Goal: Task Accomplishment & Management: Complete application form

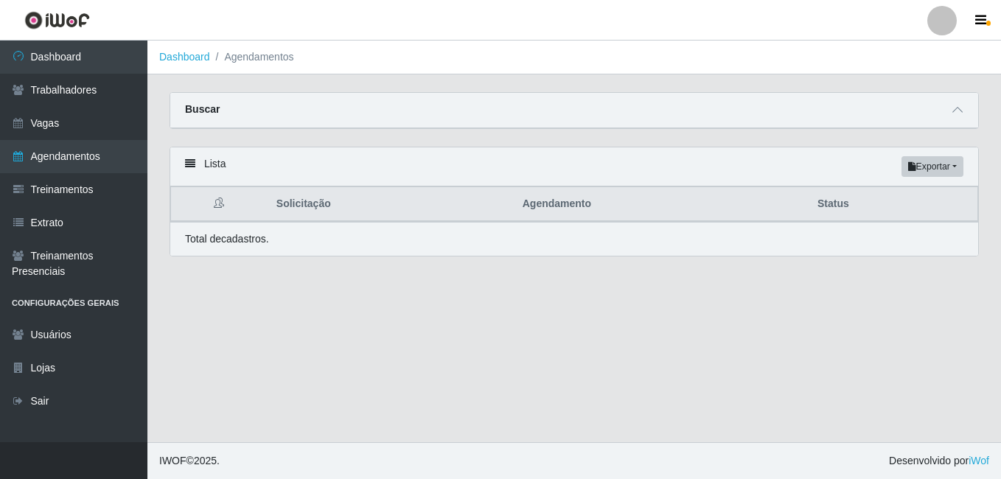
click at [467, 95] on div "Buscar" at bounding box center [574, 110] width 808 height 35
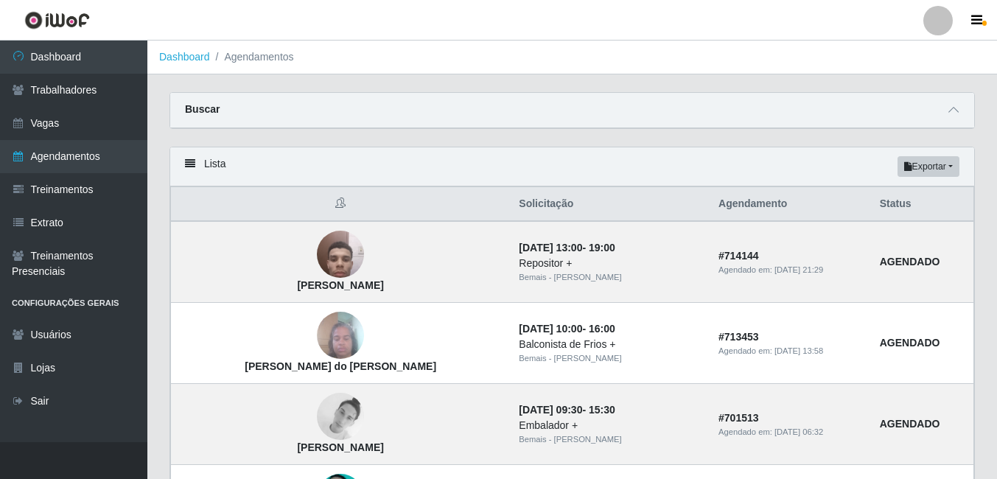
click at [581, 122] on div "Buscar" at bounding box center [572, 110] width 804 height 35
click at [876, 136] on div "Carregando... Buscar Início em 2025-08-24 Término em 2025-08-24 Status [Selecio…" at bounding box center [572, 119] width 828 height 55
click at [943, 116] on div "Buscar" at bounding box center [572, 110] width 804 height 35
click at [951, 113] on icon at bounding box center [953, 110] width 10 height 10
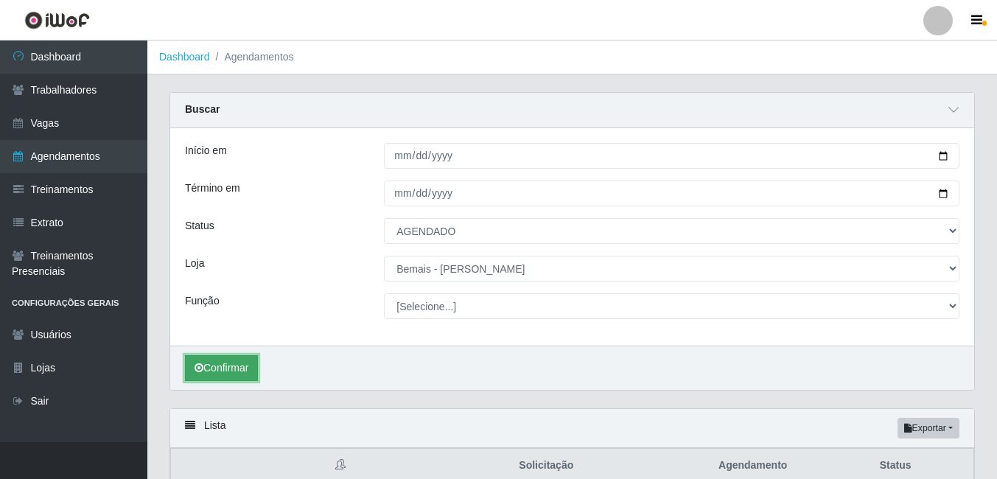
click at [247, 357] on button "Confirmar" at bounding box center [221, 368] width 73 height 26
click at [237, 371] on button "Confirmar" at bounding box center [221, 368] width 73 height 26
click at [220, 368] on button "Confirmar" at bounding box center [221, 368] width 73 height 26
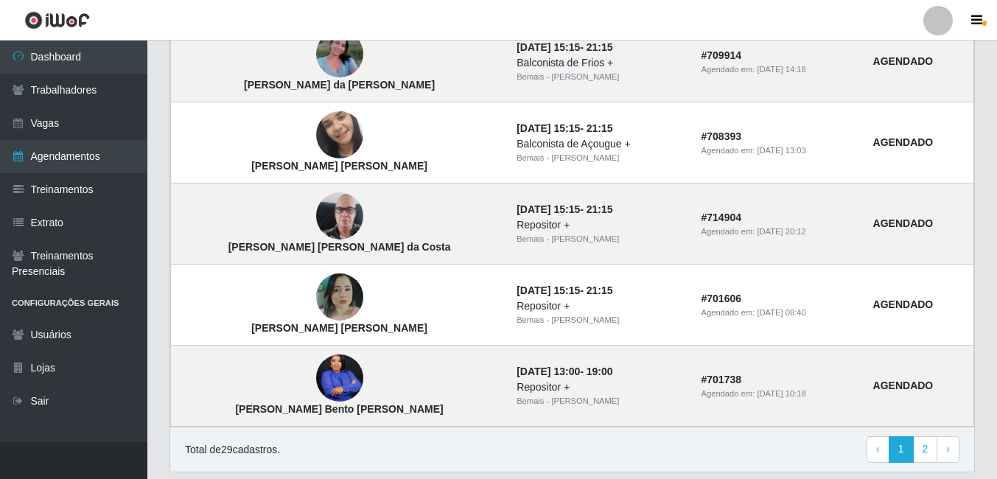
scroll to position [1273, 0]
click at [927, 441] on link "2" at bounding box center [925, 449] width 25 height 27
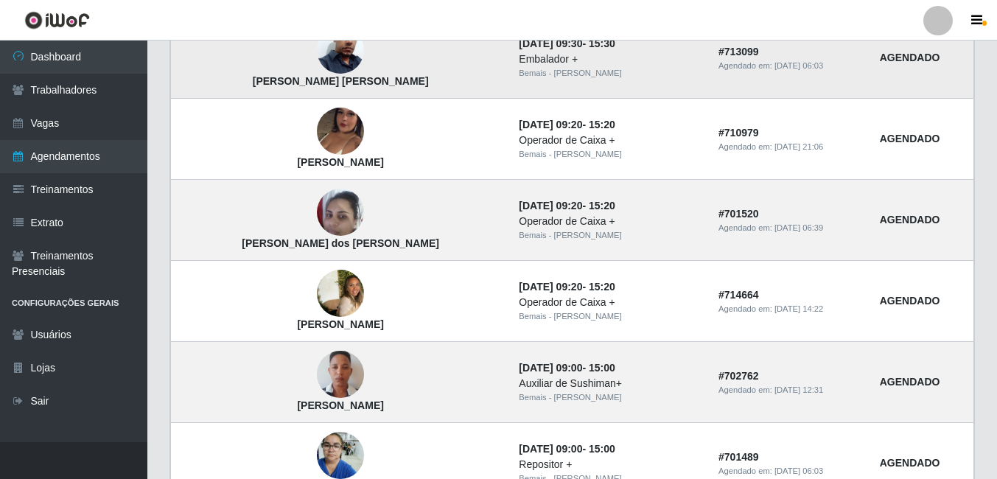
scroll to position [389, 0]
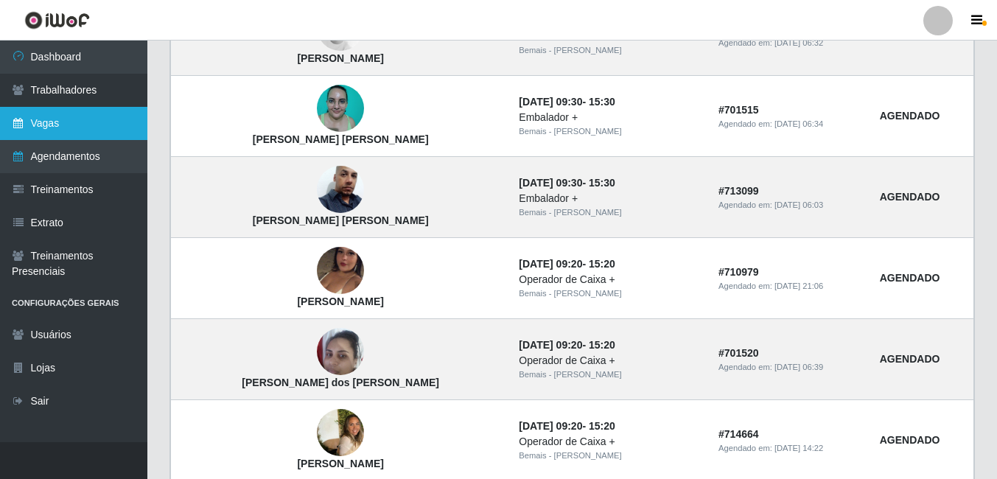
click at [73, 133] on link "Vagas" at bounding box center [73, 123] width 147 height 33
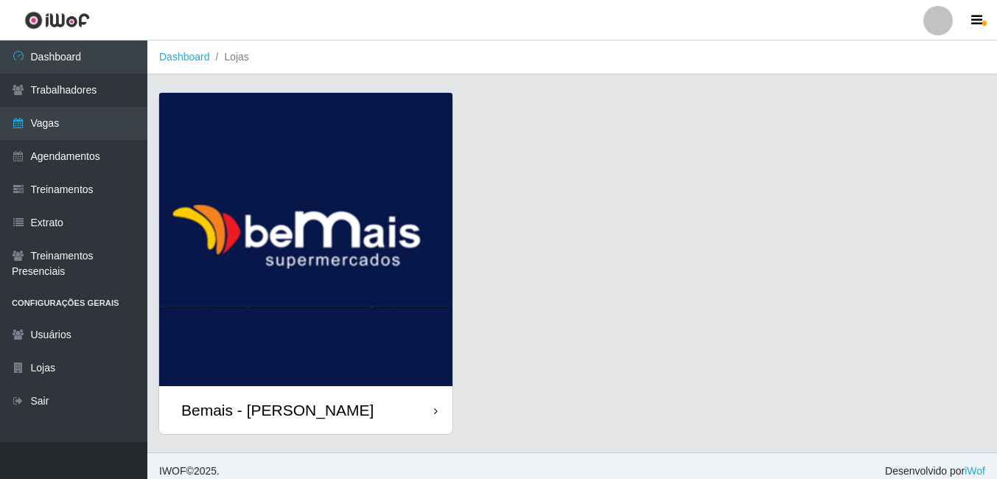
click at [255, 226] on img at bounding box center [305, 239] width 293 height 293
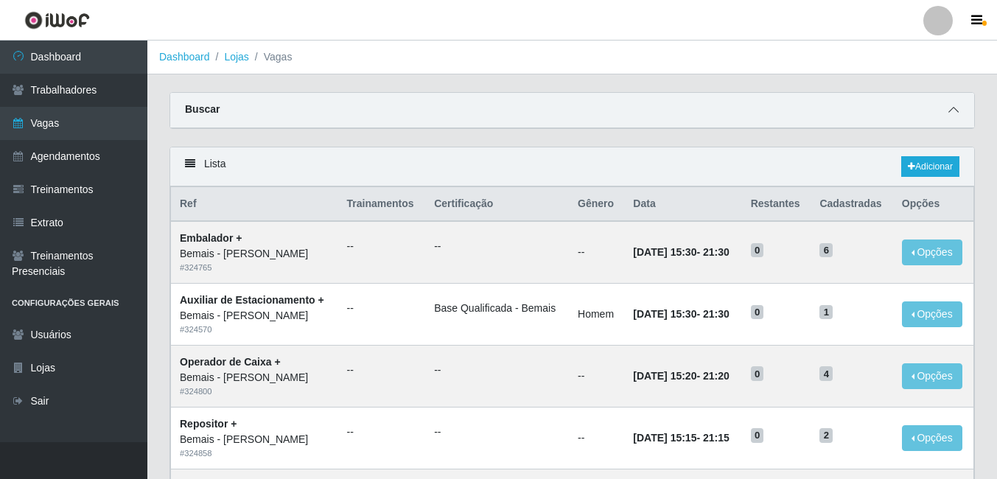
click at [953, 111] on icon at bounding box center [953, 110] width 10 height 10
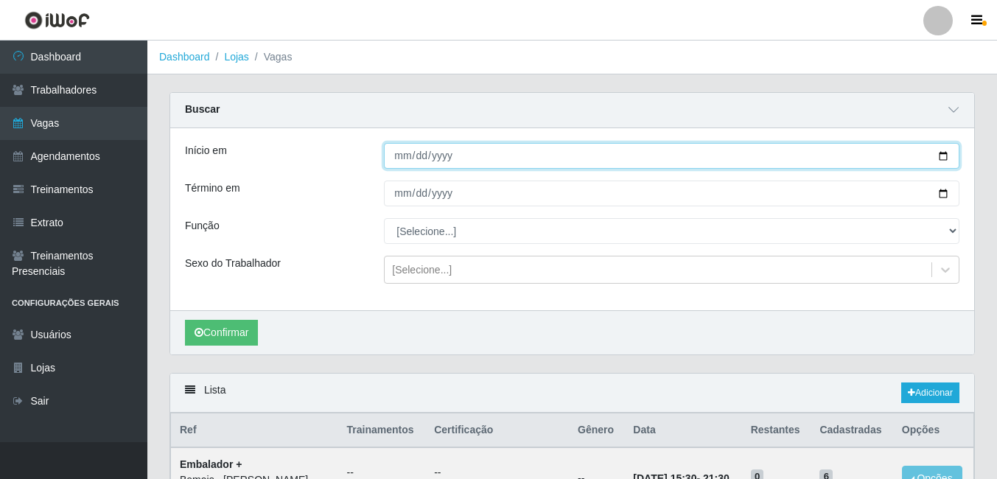
click at [405, 151] on input "Início em" at bounding box center [672, 156] width 576 height 26
type input "[DATE]"
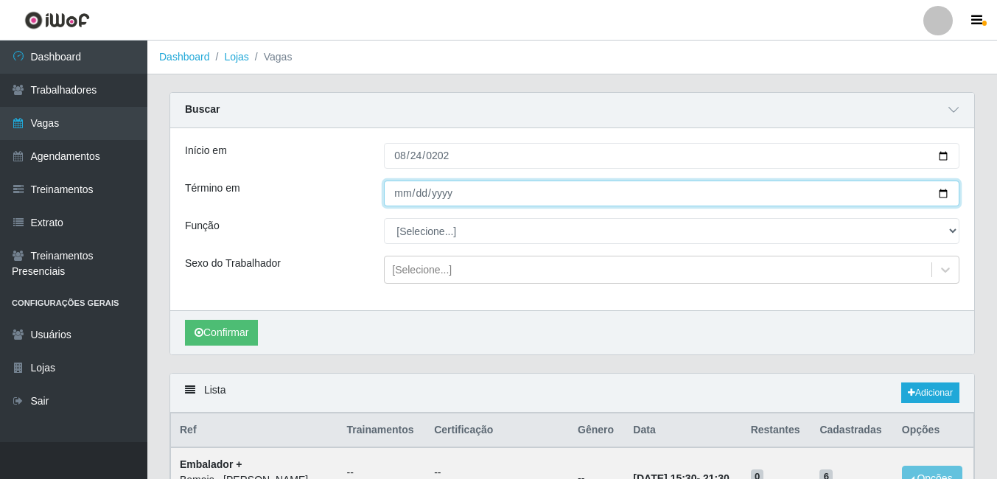
click at [399, 197] on input "Término em" at bounding box center [672, 194] width 576 height 26
type input "[DATE]"
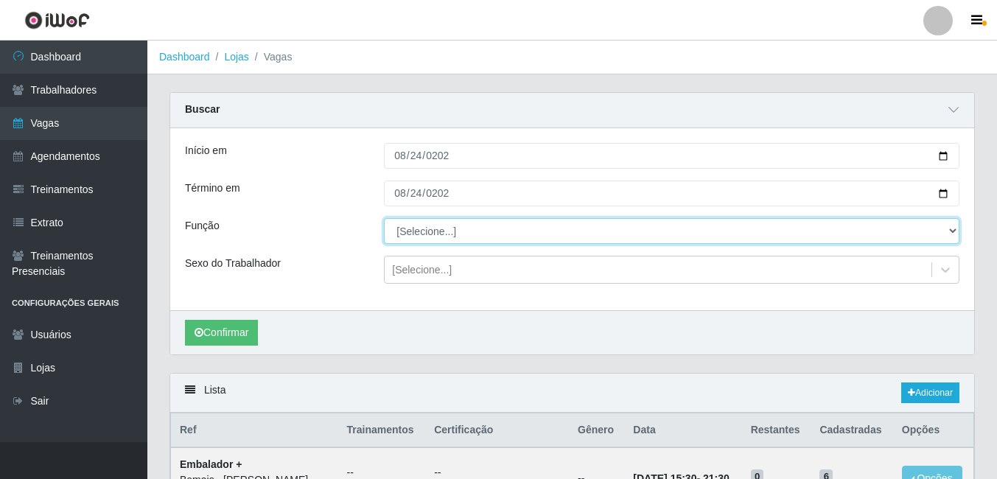
click at [406, 238] on select "[Selecione...] ASG ASG + ASG ++ Auxiliar de Depósito Auxiliar de Depósito + Aux…" at bounding box center [672, 231] width 576 height 26
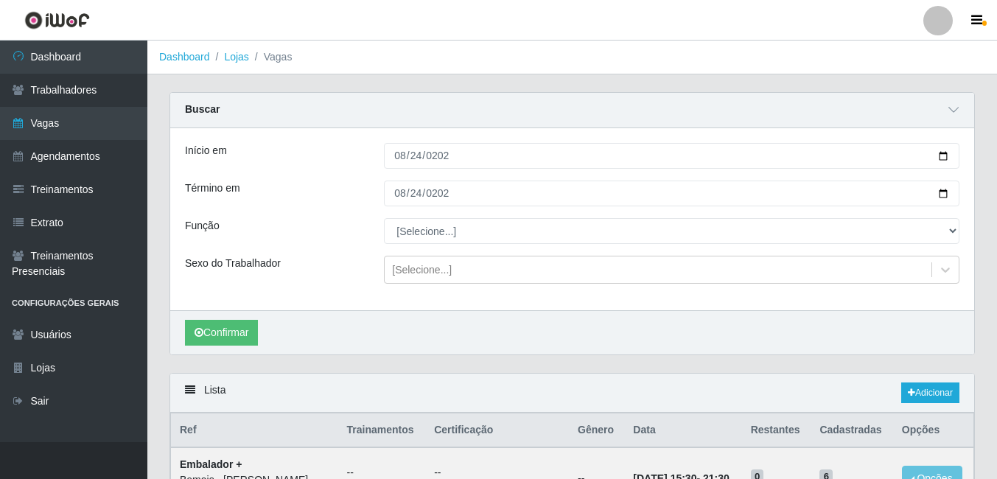
click at [382, 248] on div "Início em [DATE] Término em [DATE] Função [Selecione...] ASG ASG + ASG ++ Auxil…" at bounding box center [572, 219] width 804 height 182
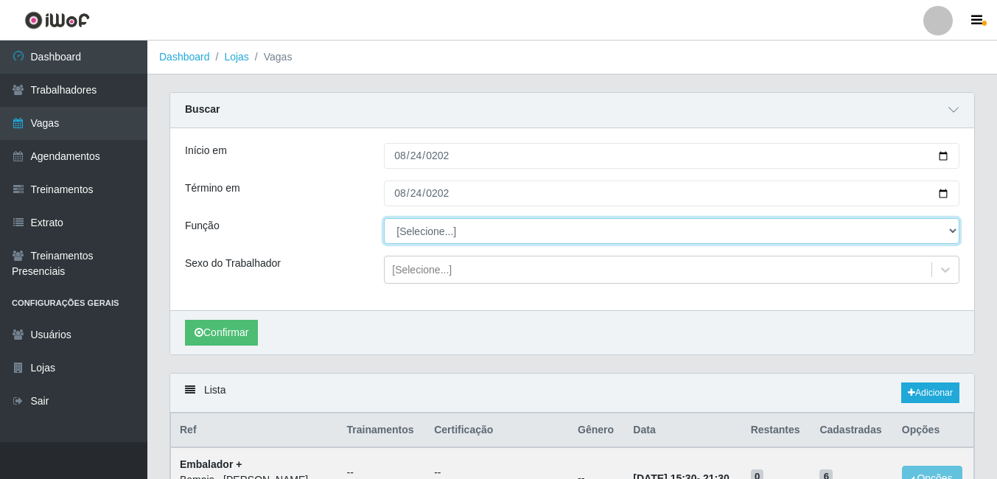
click at [437, 231] on select "[Selecione...] ASG ASG + ASG ++ Auxiliar de Depósito Auxiliar de Depósito + Aux…" at bounding box center [672, 231] width 576 height 26
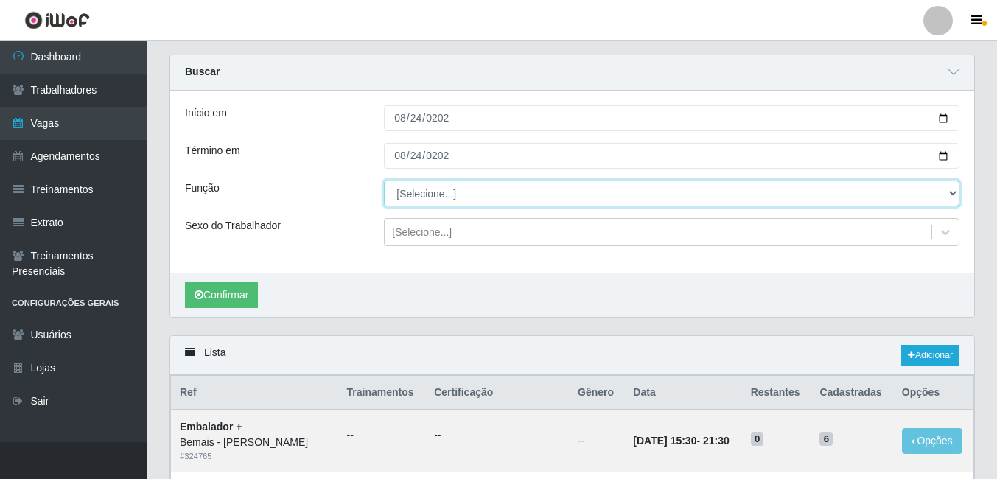
scroll to position [74, 0]
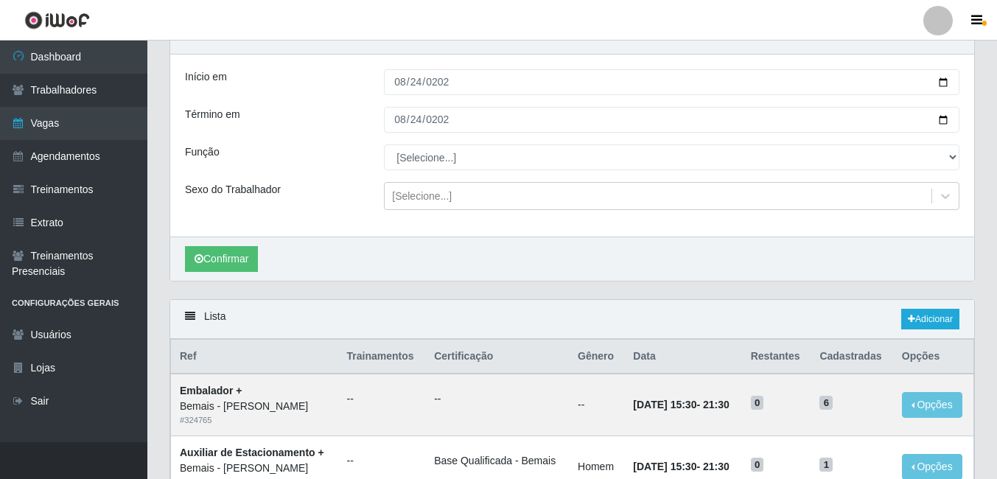
click at [522, 141] on div "Início em [DATE] Término em [DATE] Função [Selecione...] ASG ASG + ASG ++ Auxil…" at bounding box center [572, 146] width 804 height 182
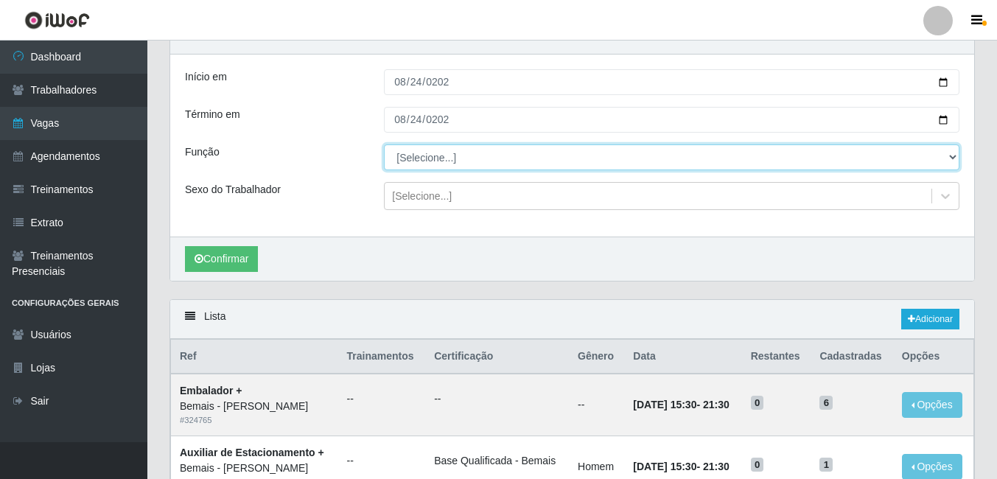
click at [515, 147] on select "[Selecione...] ASG ASG + ASG ++ Auxiliar de Depósito Auxiliar de Depósito + Aux…" at bounding box center [672, 157] width 576 height 26
select select "79"
click at [384, 145] on select "[Selecione...] ASG ASG + ASG ++ Auxiliar de Depósito Auxiliar de Depósito + Aux…" at bounding box center [672, 157] width 576 height 26
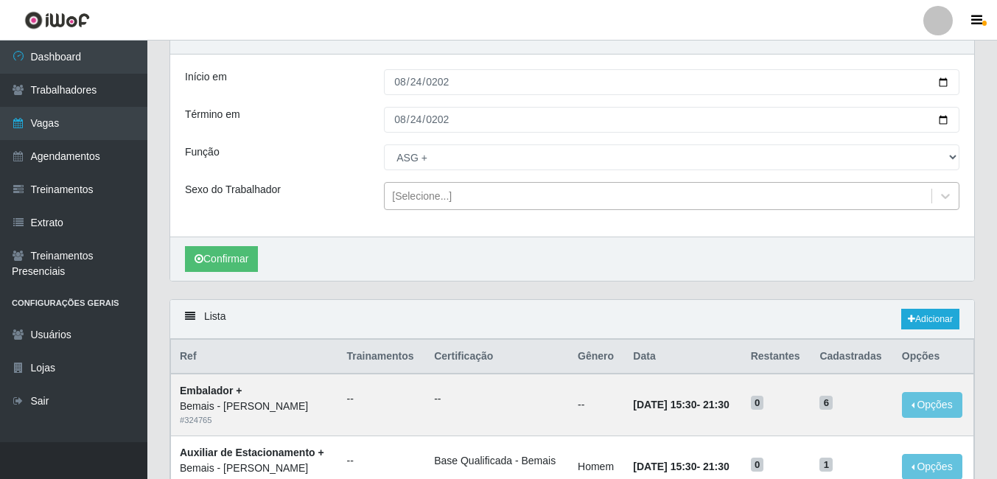
click at [423, 202] on div "[Selecione...]" at bounding box center [422, 196] width 60 height 15
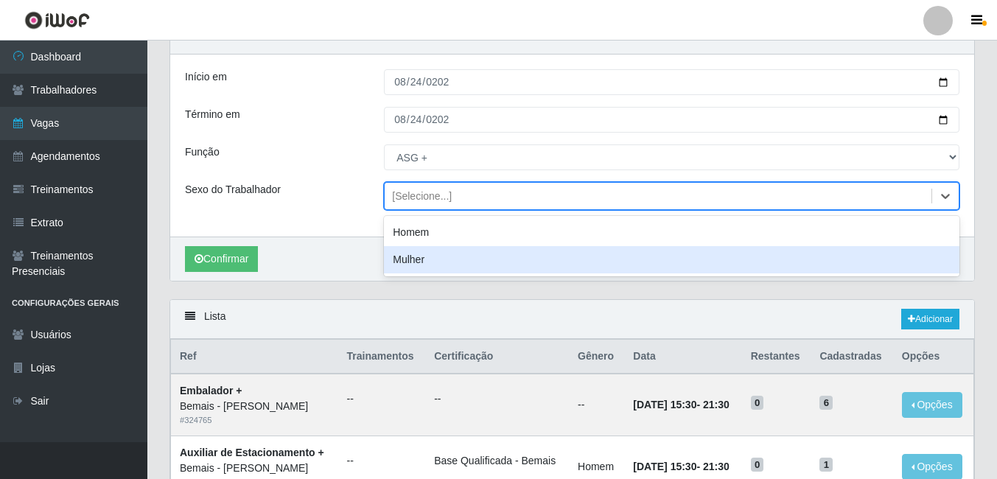
click at [419, 256] on div "Mulher" at bounding box center [672, 259] width 576 height 27
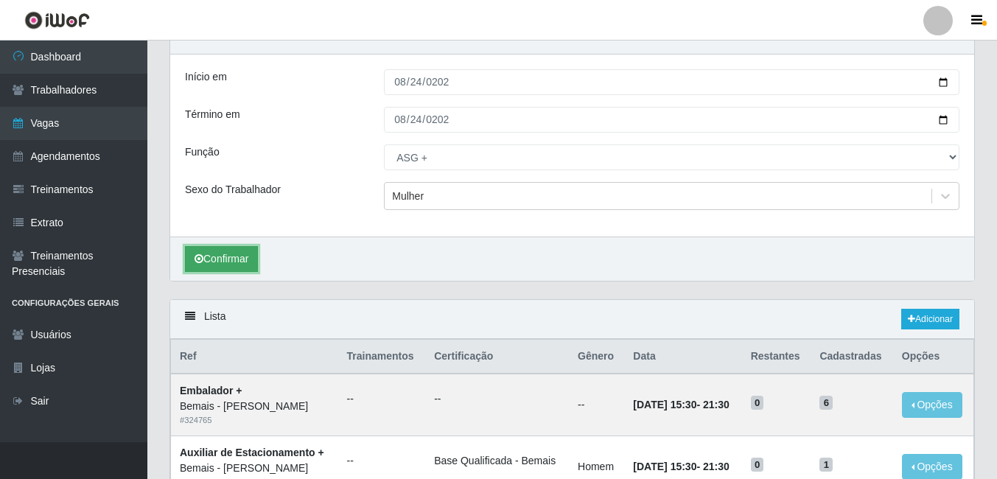
click at [234, 260] on button "Confirmar" at bounding box center [221, 259] width 73 height 26
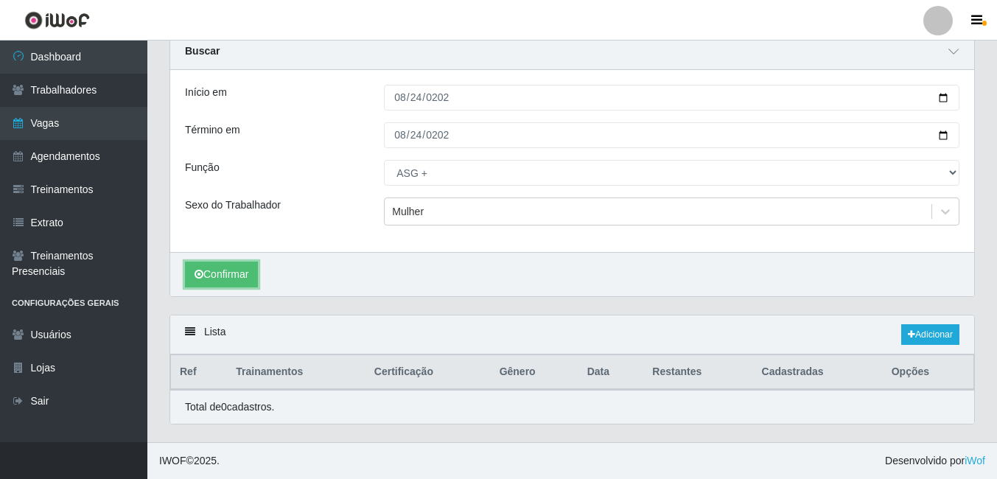
scroll to position [59, 0]
click at [939, 338] on link "Adicionar" at bounding box center [930, 334] width 58 height 21
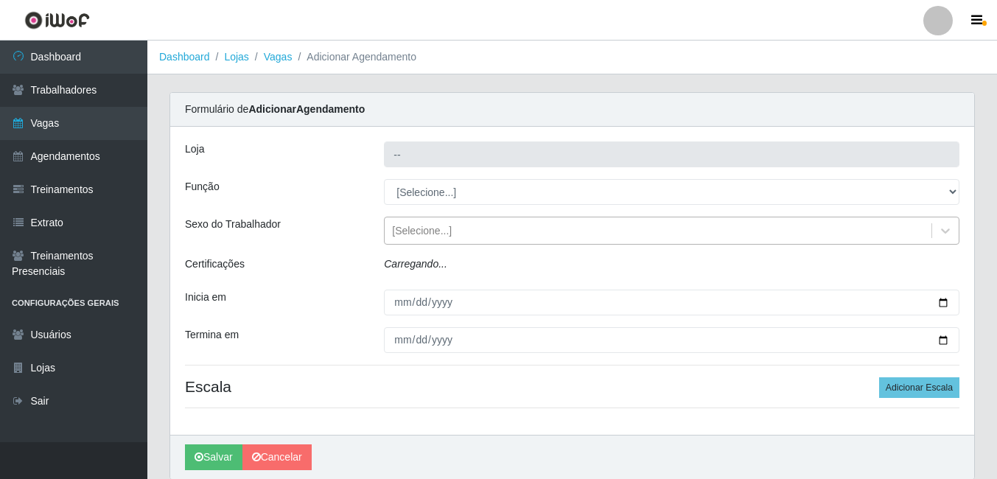
type input "Bemais - [PERSON_NAME]"
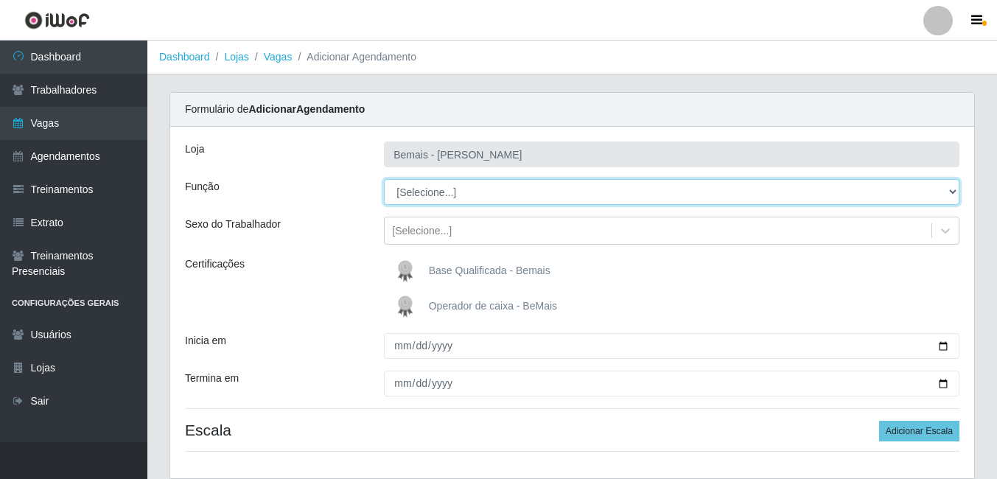
click at [477, 198] on select "[Selecione...] ASG ASG + ASG ++ Auxiliar de Depósito Auxiliar de Depósito + Aux…" at bounding box center [672, 192] width 576 height 26
select select "79"
click at [384, 179] on select "[Selecione...] ASG ASG + ASG ++ Auxiliar de Depósito Auxiliar de Depósito + Aux…" at bounding box center [672, 192] width 576 height 26
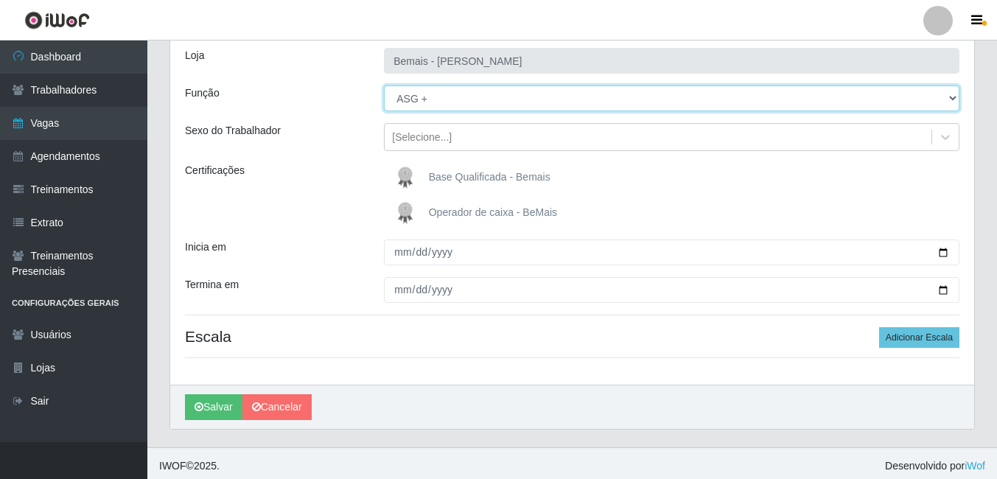
scroll to position [99, 0]
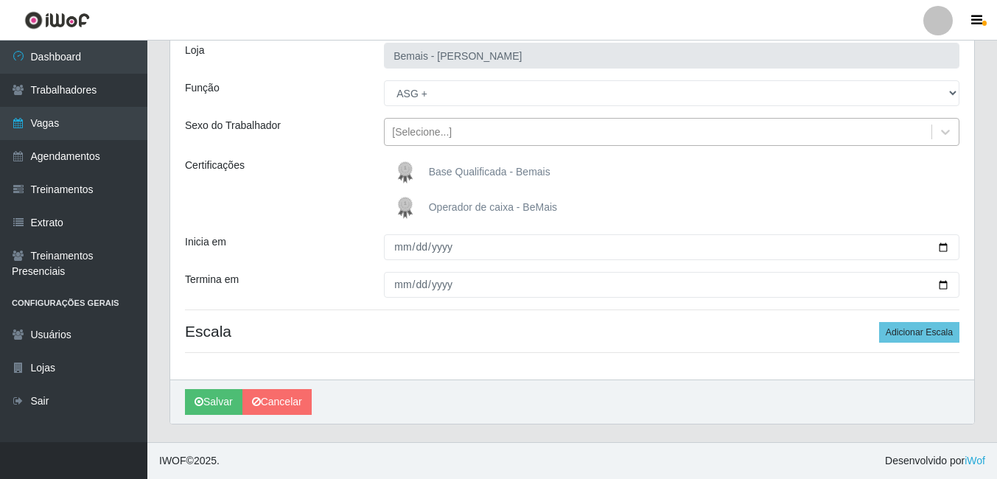
click at [468, 136] on div "[Selecione...]" at bounding box center [658, 132] width 547 height 24
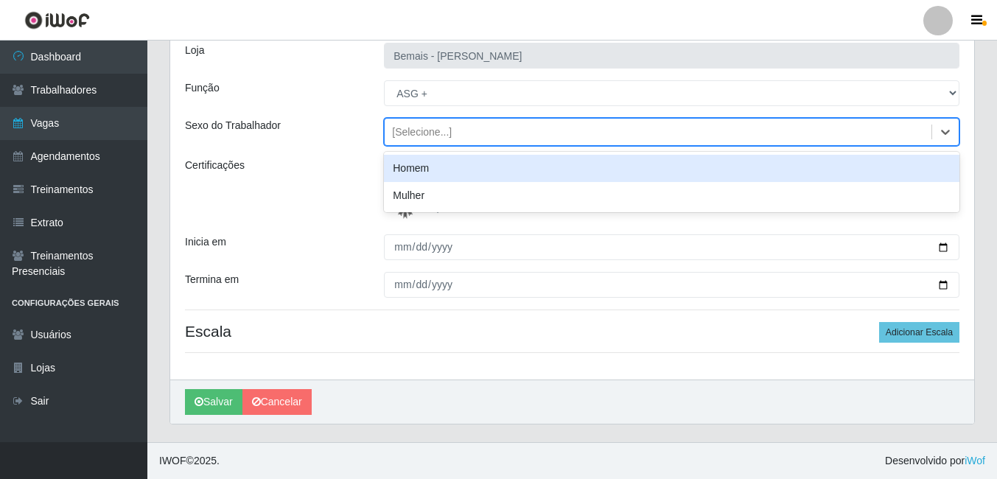
click at [456, 167] on div "Homem" at bounding box center [672, 168] width 576 height 27
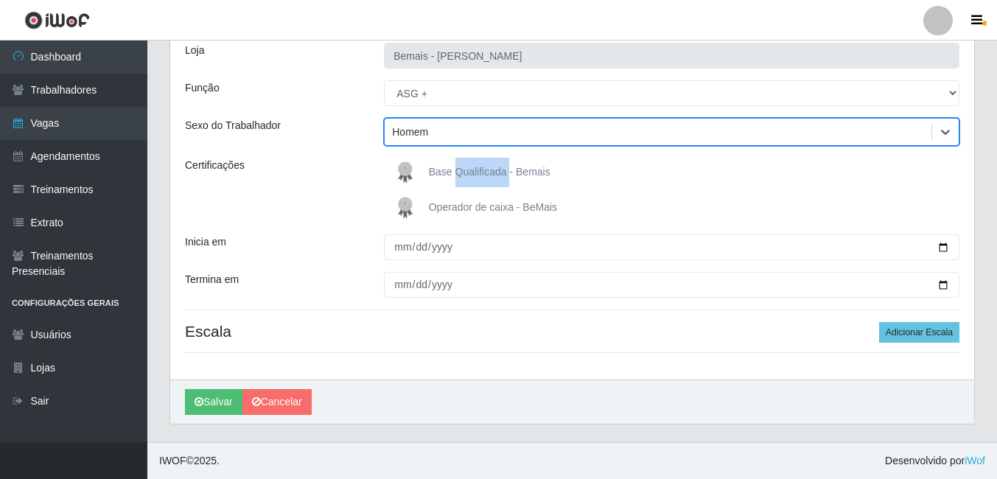
click at [456, 167] on span "Base Qualificada - Bemais" at bounding box center [490, 172] width 122 height 12
click at [0, 0] on input "Base Qualificada - Bemais" at bounding box center [0, 0] width 0 height 0
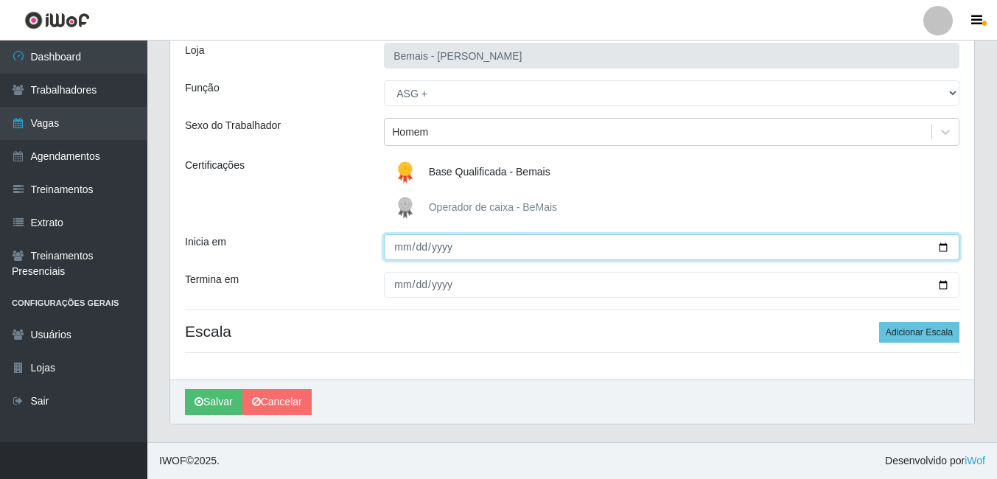
drag, startPoint x: 456, startPoint y: 167, endPoint x: 405, endPoint y: 247, distance: 94.5
click at [405, 247] on input "Inicia em" at bounding box center [672, 247] width 576 height 26
type input "[DATE]"
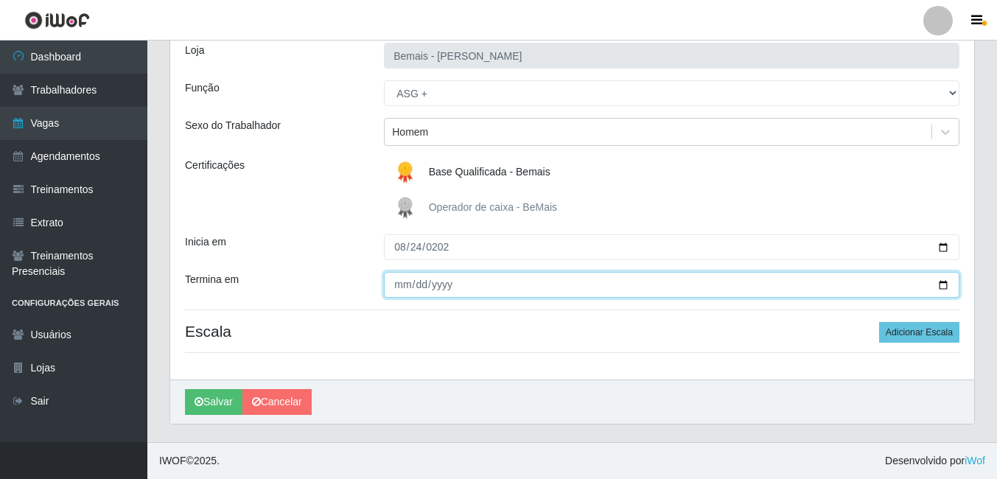
click at [396, 284] on input "Termina em" at bounding box center [672, 285] width 576 height 26
type input "[DATE]"
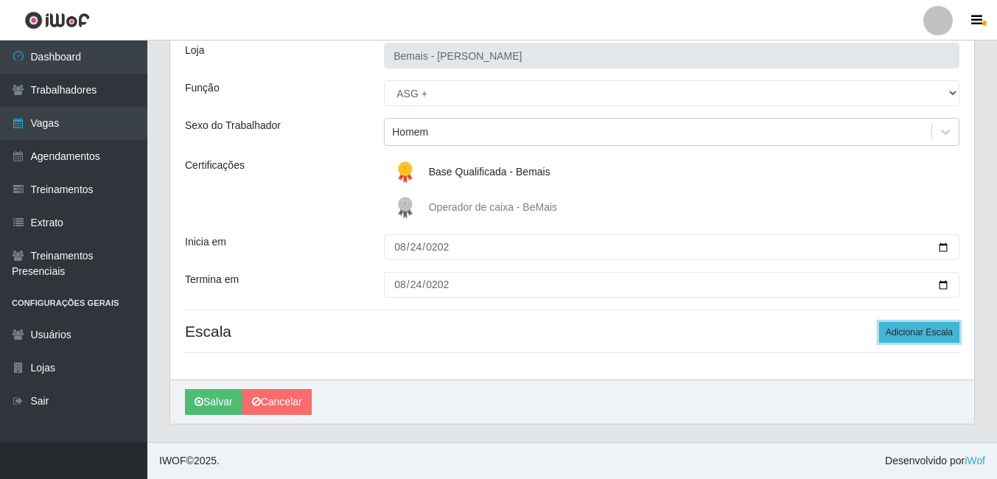
click at [896, 335] on button "Adicionar Escala" at bounding box center [919, 332] width 80 height 21
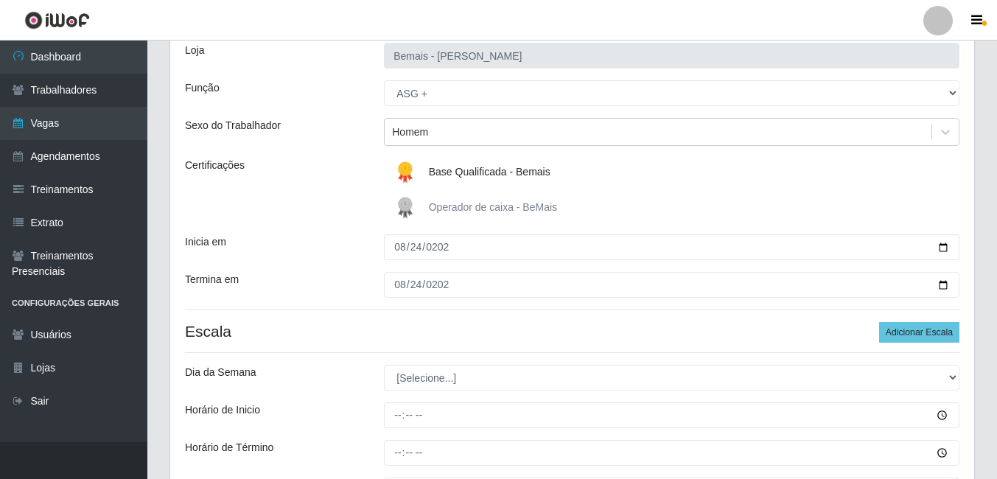
click at [506, 393] on div "[PERSON_NAME] Função [Selecione...] ASG ASG + ASG ++ Auxiliar de Depósito Auxil…" at bounding box center [572, 285] width 804 height 514
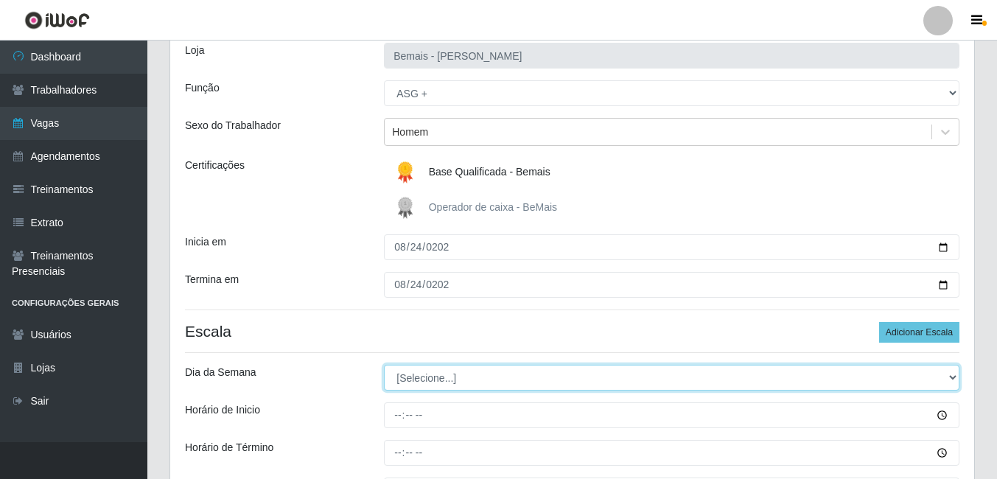
click at [512, 381] on select "[Selecione...] Segunda Terça Quarta Quinta Sexta Sábado Domingo" at bounding box center [672, 378] width 576 height 26
select select "0"
click at [384, 365] on select "[Selecione...] Segunda Terça Quarta Quinta Sexta Sábado Domingo" at bounding box center [672, 378] width 576 height 26
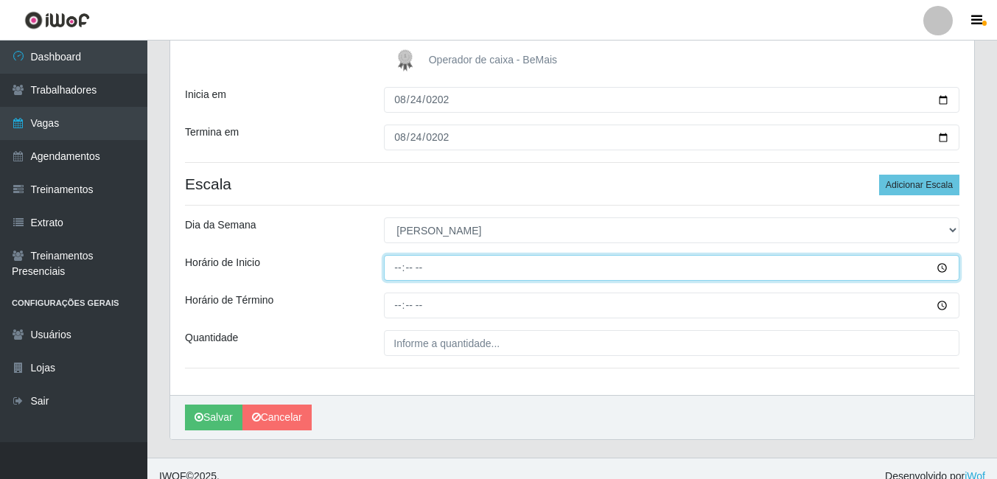
click at [402, 264] on input "Horário de Inicio" at bounding box center [672, 268] width 576 height 26
type input "08:00"
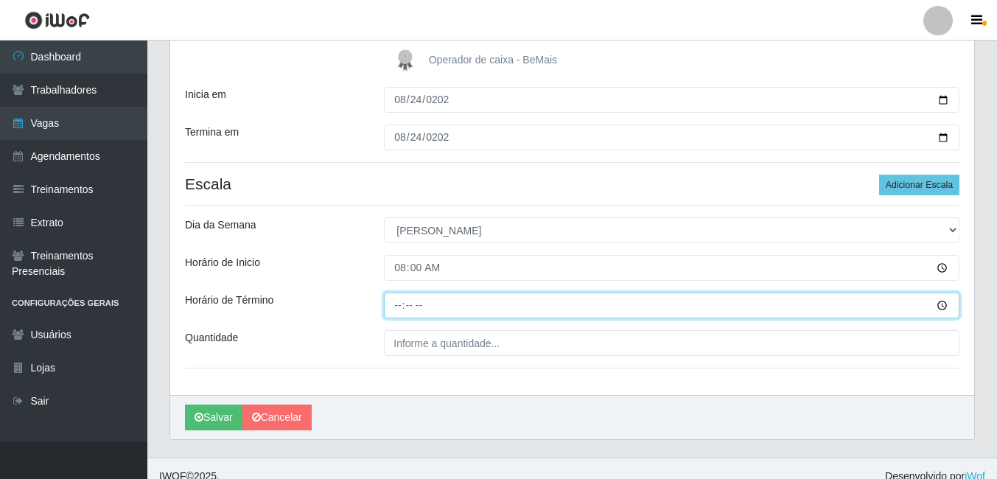
click at [400, 307] on input "Horário de Término" at bounding box center [672, 306] width 576 height 26
type input "14:00"
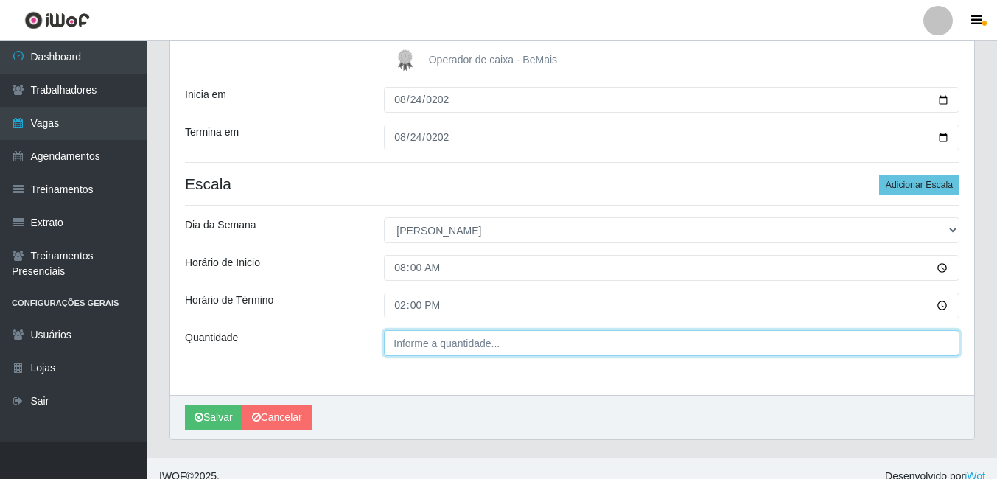
type input "___"
click at [395, 353] on input "___" at bounding box center [672, 343] width 576 height 26
click at [396, 338] on input "___" at bounding box center [672, 343] width 576 height 26
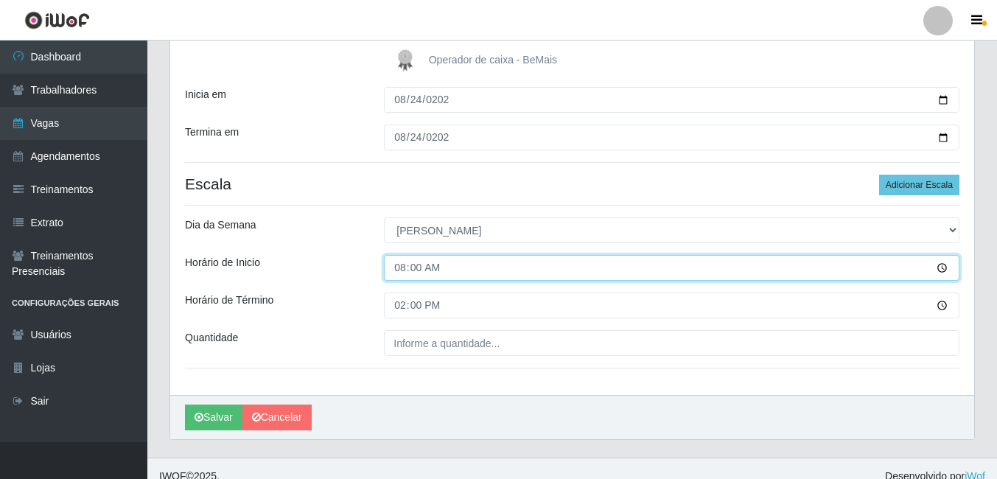
click at [403, 272] on input "08:00" at bounding box center [672, 268] width 576 height 26
type input "02:00"
type input "09:00"
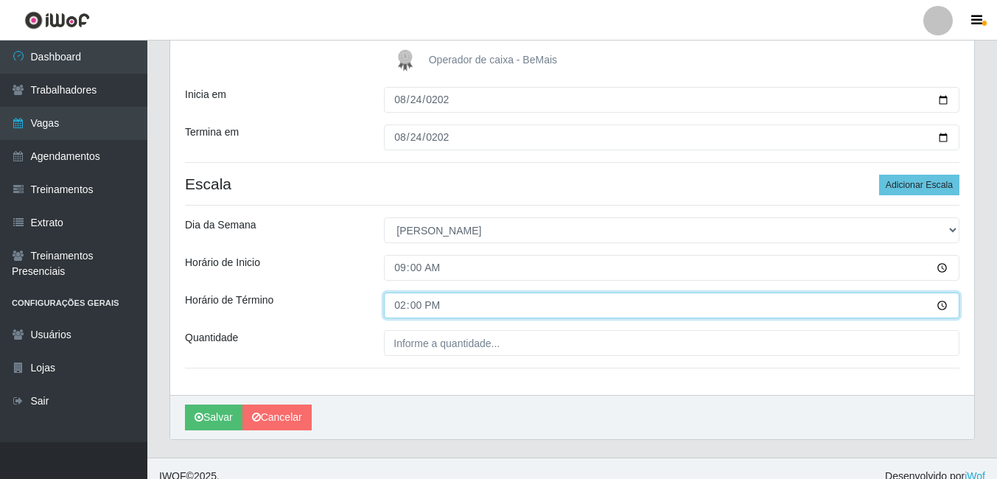
click at [400, 301] on input "14:00" at bounding box center [672, 306] width 576 height 26
type input "15:00"
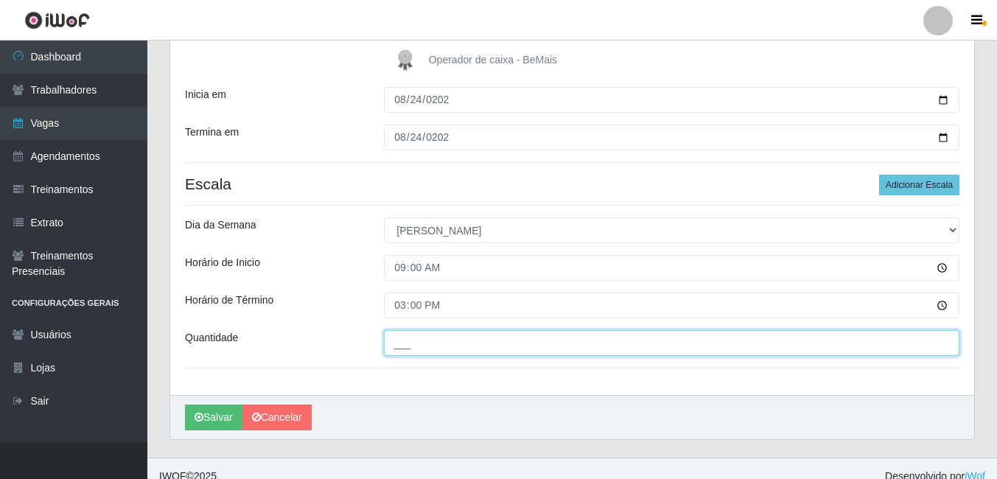
click at [421, 333] on input "___" at bounding box center [672, 343] width 576 height 26
type input "1__"
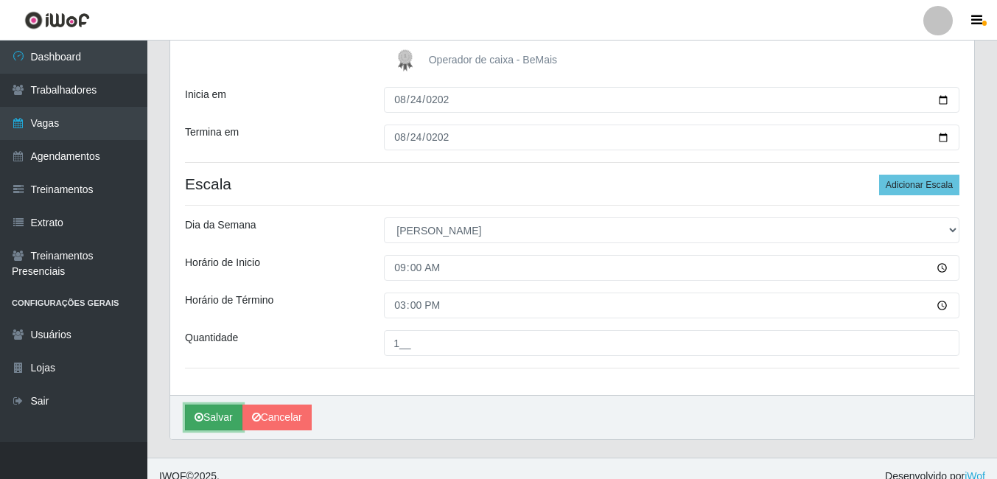
click at [203, 414] on icon "submit" at bounding box center [199, 417] width 9 height 10
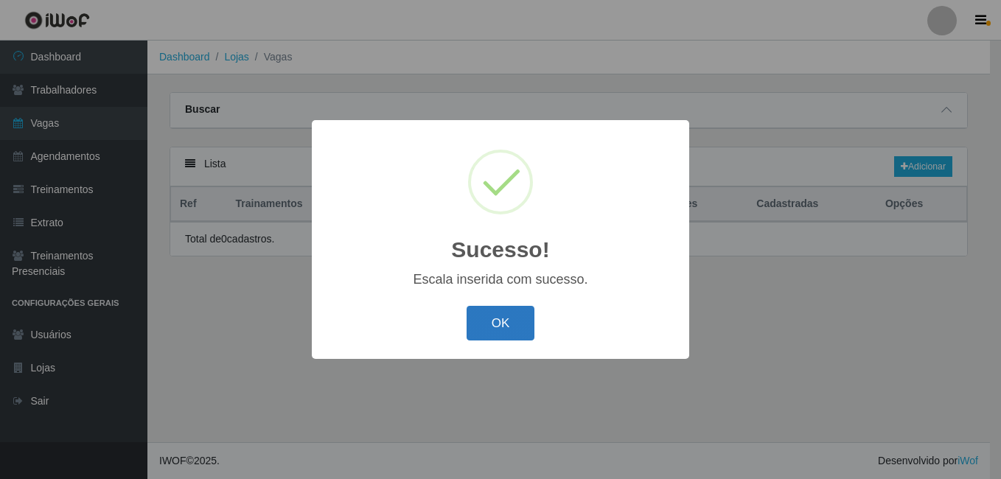
click at [525, 317] on button "OK" at bounding box center [501, 323] width 69 height 35
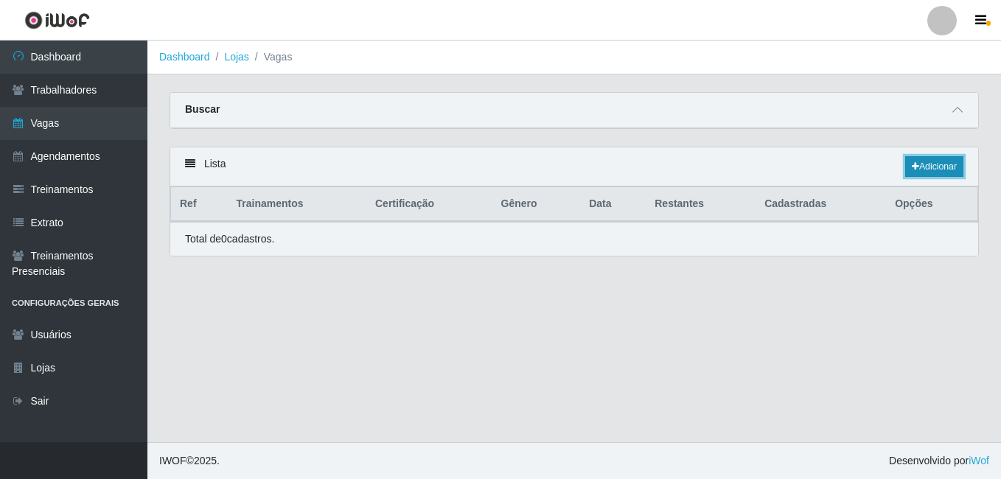
click at [925, 165] on link "Adicionar" at bounding box center [934, 166] width 58 height 21
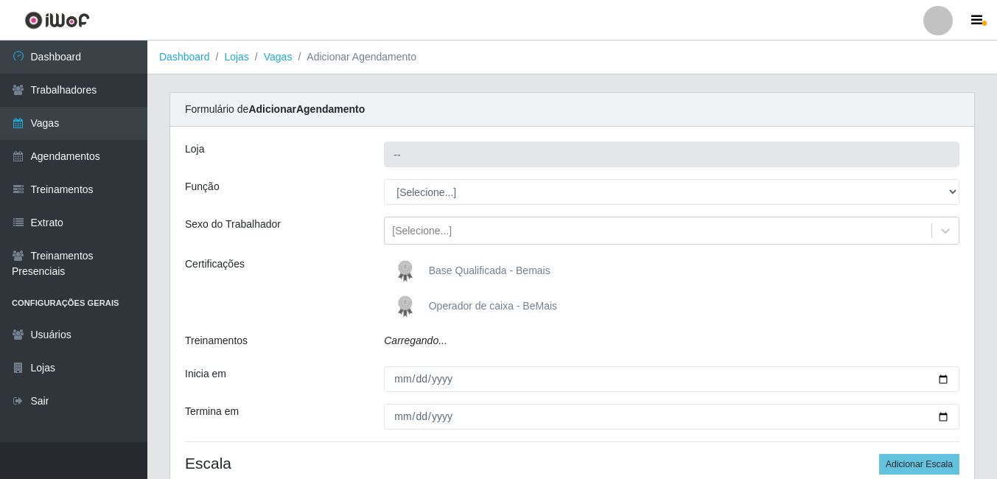
type input "Bemais - [PERSON_NAME]"
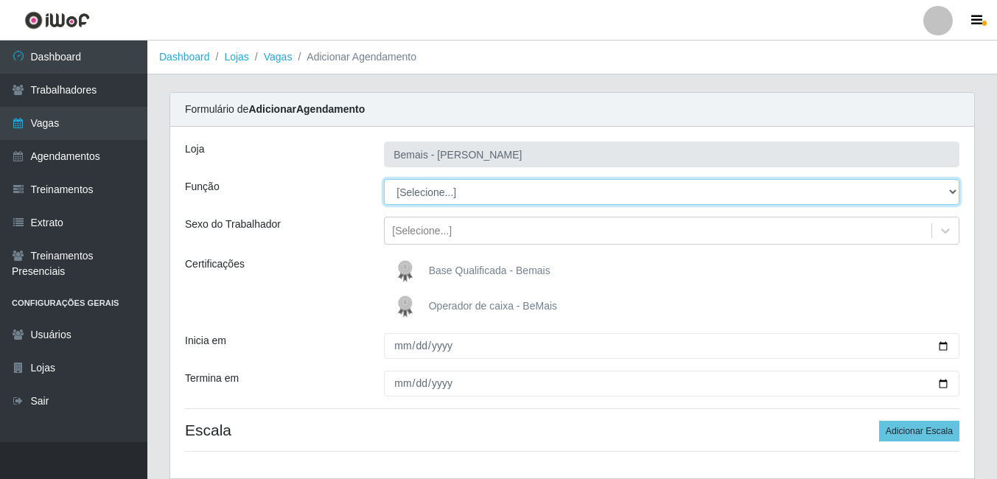
click at [413, 185] on select "[Selecione...] ASG ASG + ASG ++ Auxiliar de Depósito Auxiliar de Depósito + Aux…" at bounding box center [672, 192] width 576 height 26
select select "79"
click at [384, 179] on select "[Selecione...] ASG ASG + ASG ++ Auxiliar de Depósito Auxiliar de Depósito + Aux…" at bounding box center [672, 192] width 576 height 26
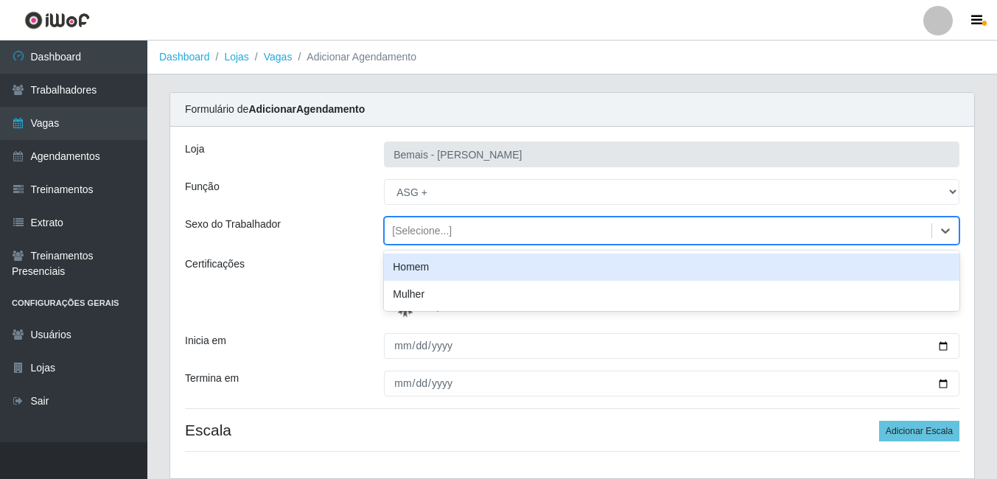
click at [447, 236] on div "[Selecione...]" at bounding box center [422, 230] width 60 height 15
click at [429, 268] on div "Homem" at bounding box center [672, 267] width 576 height 27
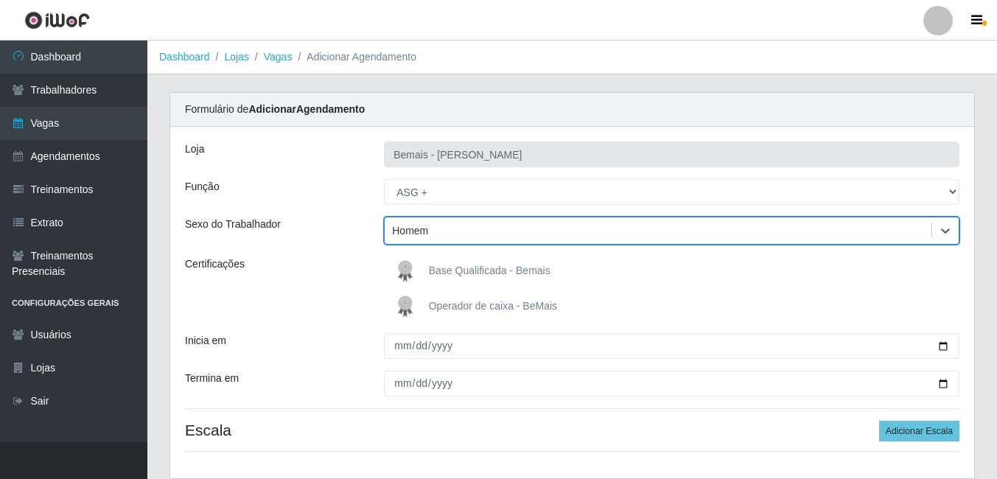
click at [449, 226] on div "Homem" at bounding box center [658, 231] width 547 height 24
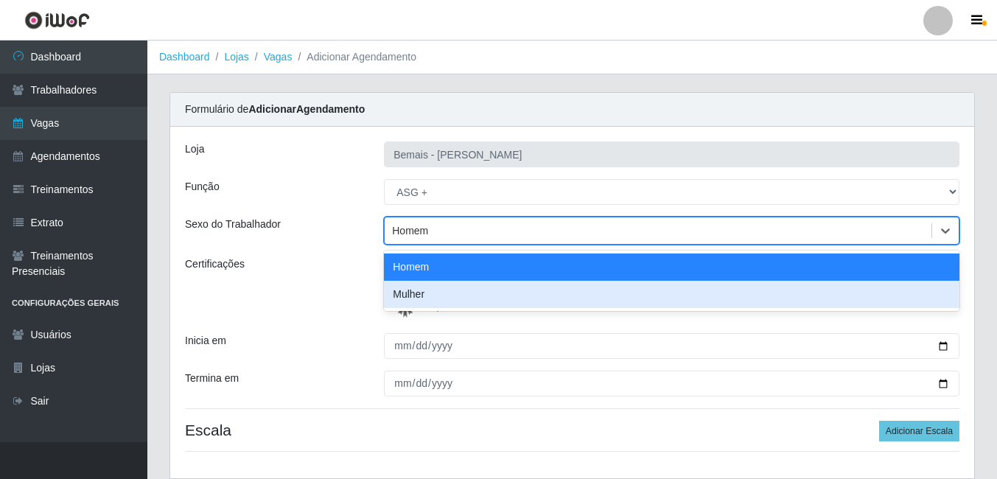
click at [404, 290] on div "Mulher" at bounding box center [672, 294] width 576 height 27
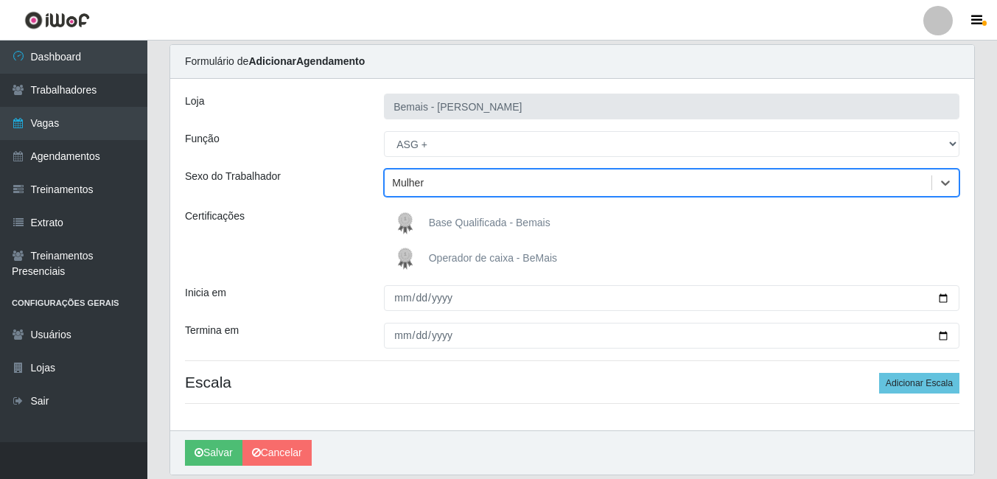
scroll to position [74, 0]
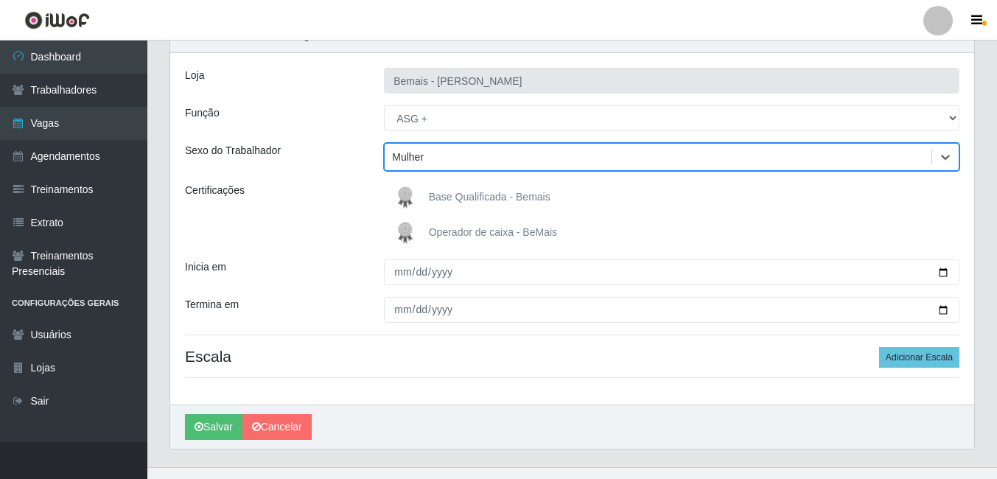
click at [458, 200] on span "Base Qualificada - Bemais" at bounding box center [490, 197] width 122 height 12
click at [0, 0] on input "Base Qualificada - Bemais" at bounding box center [0, 0] width 0 height 0
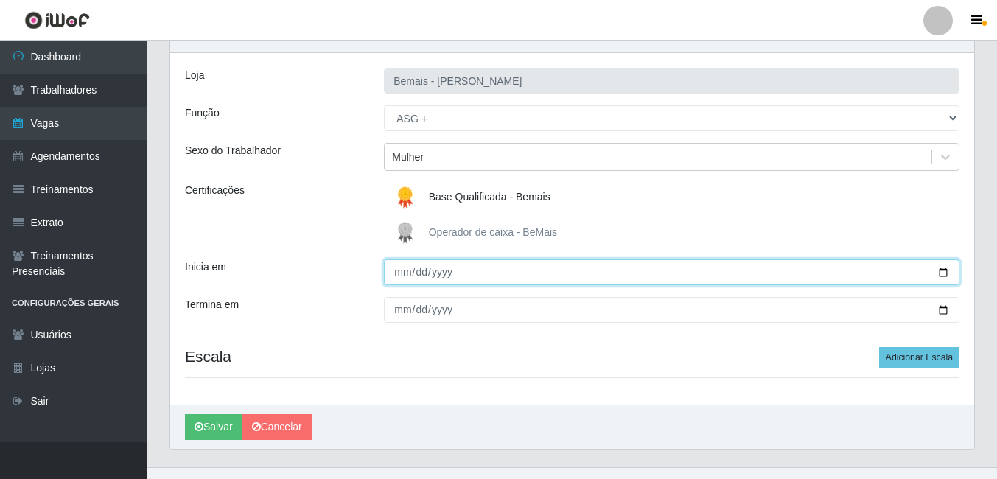
click at [424, 265] on input "Inicia em" at bounding box center [672, 272] width 576 height 26
click at [395, 282] on input "Inicia em" at bounding box center [672, 272] width 576 height 26
click at [403, 276] on input "Inicia em" at bounding box center [672, 272] width 576 height 26
click at [451, 271] on input "[DATE]" at bounding box center [672, 272] width 576 height 26
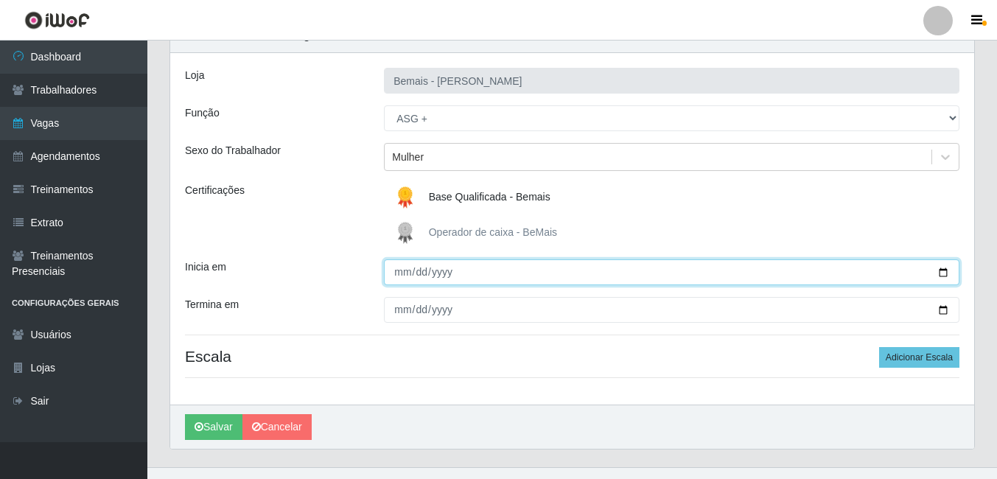
click at [449, 273] on input "[DATE]" at bounding box center [672, 272] width 576 height 26
click at [448, 273] on input "[DATE]" at bounding box center [672, 272] width 576 height 26
type input "[DATE]"
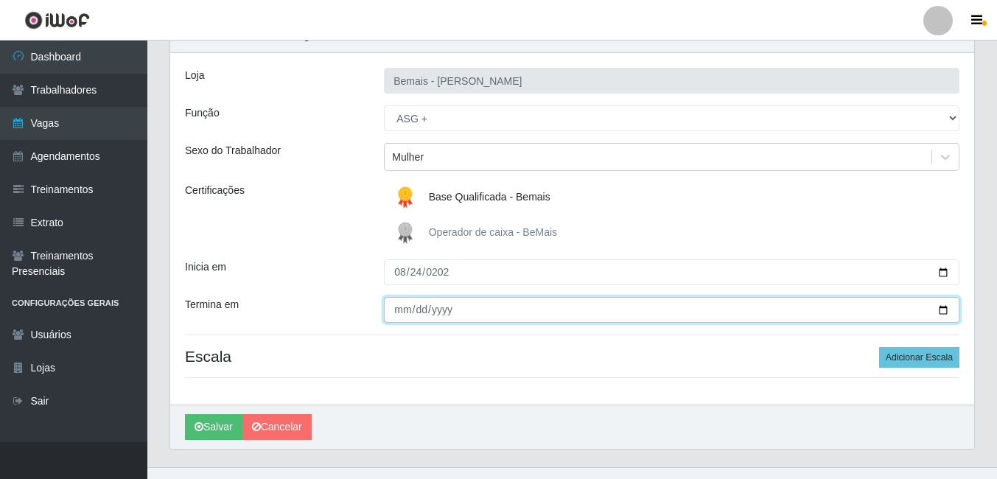
click at [405, 301] on input "Termina em" at bounding box center [672, 310] width 576 height 26
type input "[DATE]"
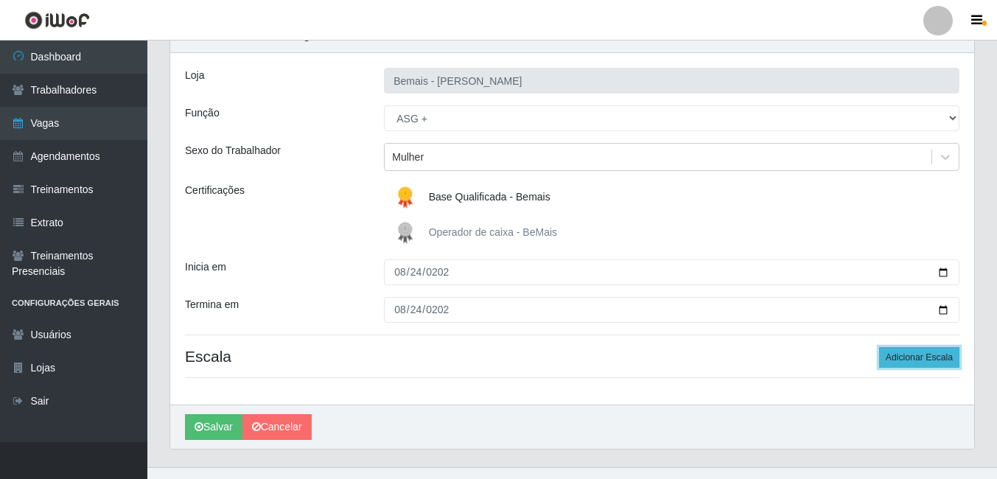
click at [892, 355] on button "Adicionar Escala" at bounding box center [919, 357] width 80 height 21
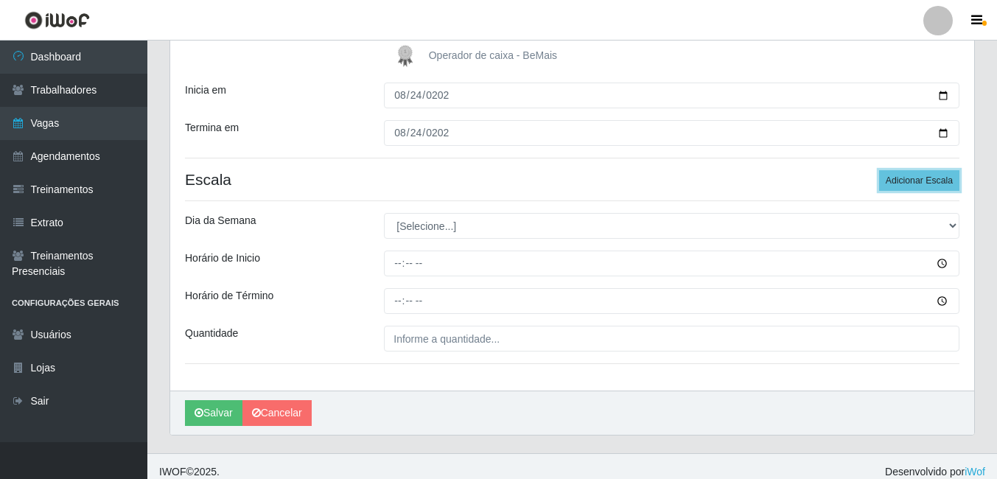
scroll to position [262, 0]
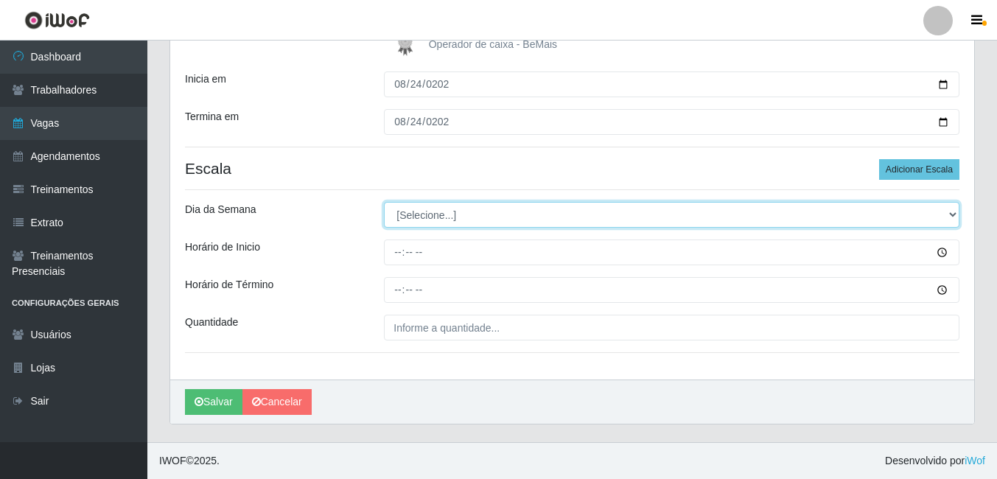
click at [402, 220] on select "[Selecione...] Segunda Terça Quarta Quinta Sexta Sábado Domingo" at bounding box center [672, 215] width 576 height 26
select select "0"
click at [384, 202] on select "[Selecione...] Segunda Terça Quarta Quinta Sexta Sábado Domingo" at bounding box center [672, 215] width 576 height 26
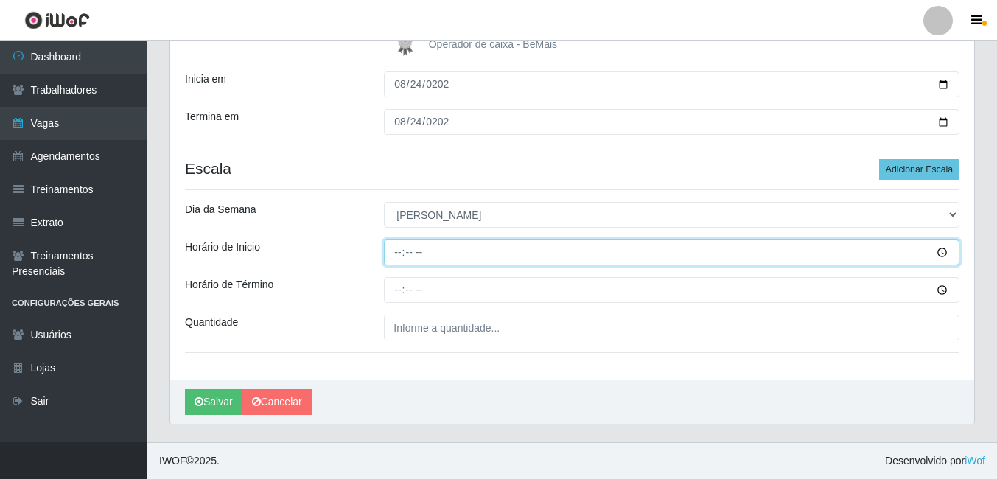
click at [423, 262] on input "Horário de Inicio" at bounding box center [672, 253] width 576 height 26
type input "15:00"
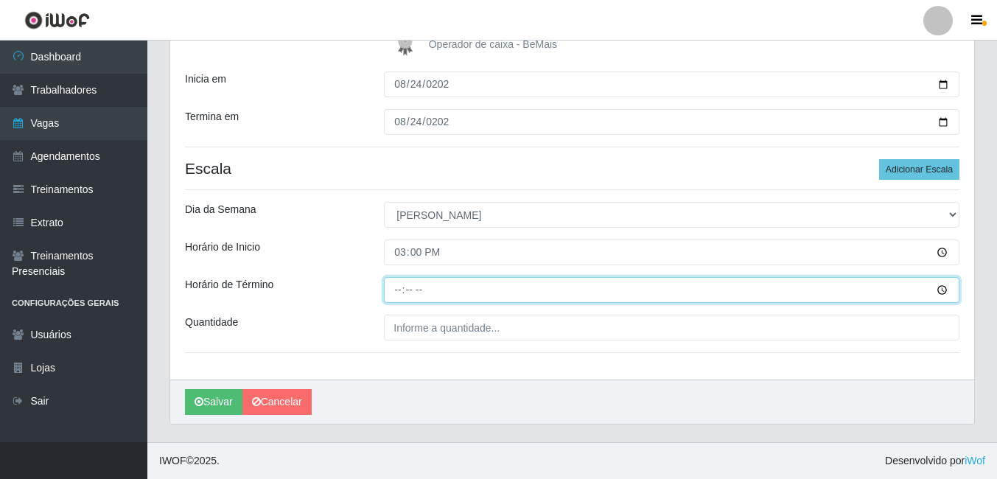
click at [404, 288] on input "Horário de Término" at bounding box center [672, 290] width 576 height 26
type input "21:00"
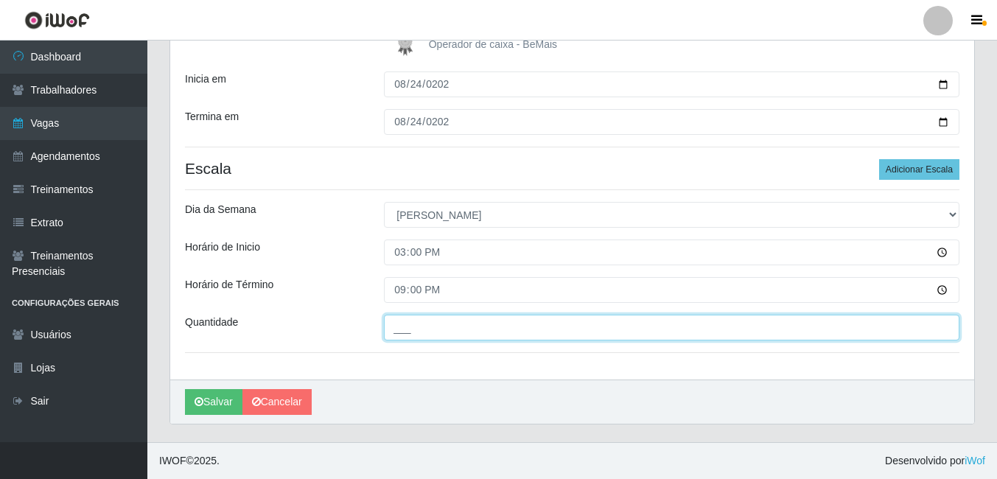
click at [402, 329] on input "___" at bounding box center [672, 328] width 576 height 26
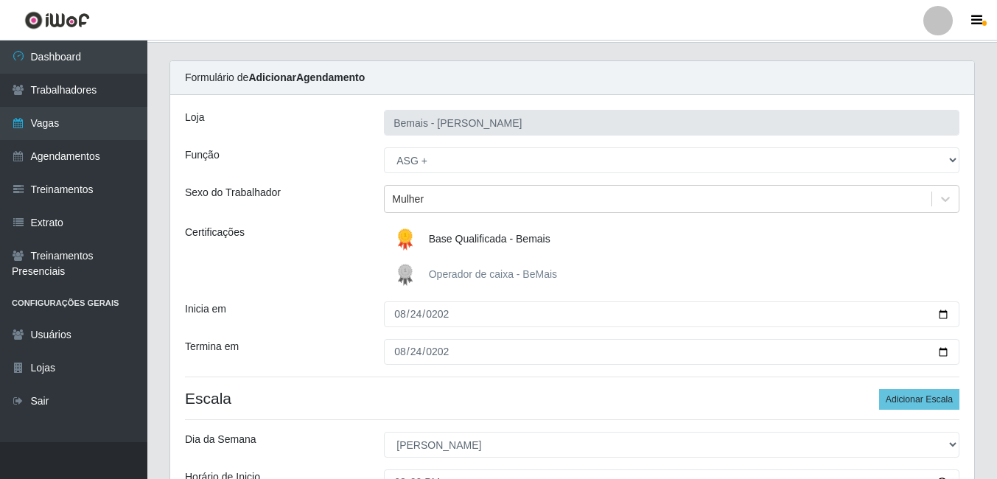
scroll to position [221, 0]
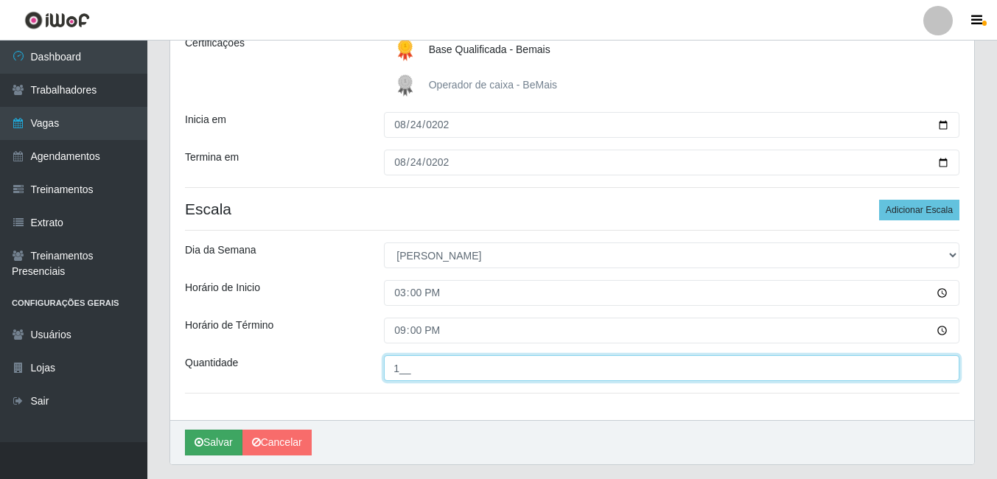
type input "1__"
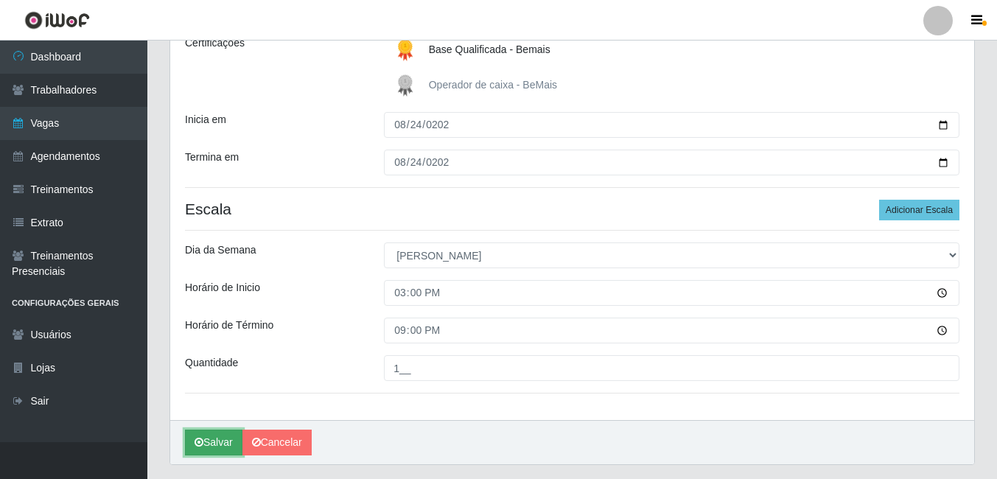
click at [212, 434] on button "Salvar" at bounding box center [213, 443] width 57 height 26
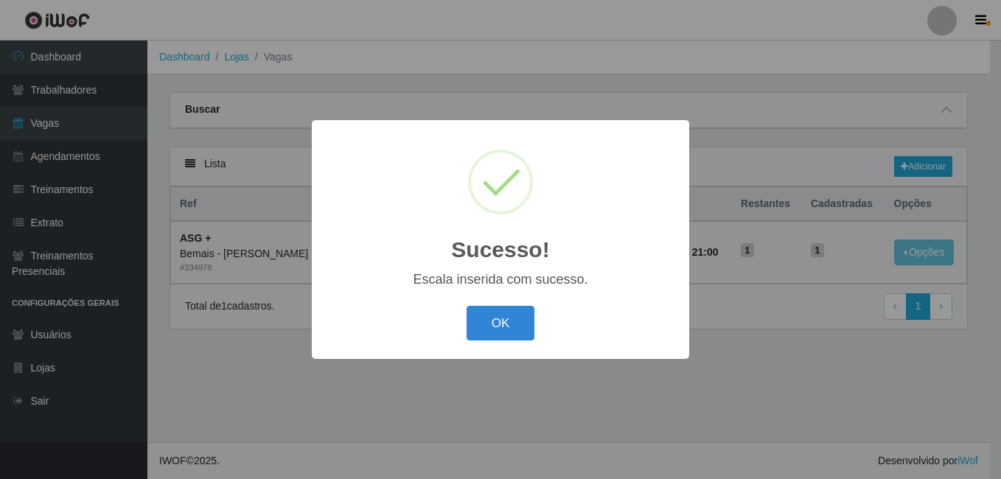
click at [467, 306] on button "OK" at bounding box center [501, 323] width 69 height 35
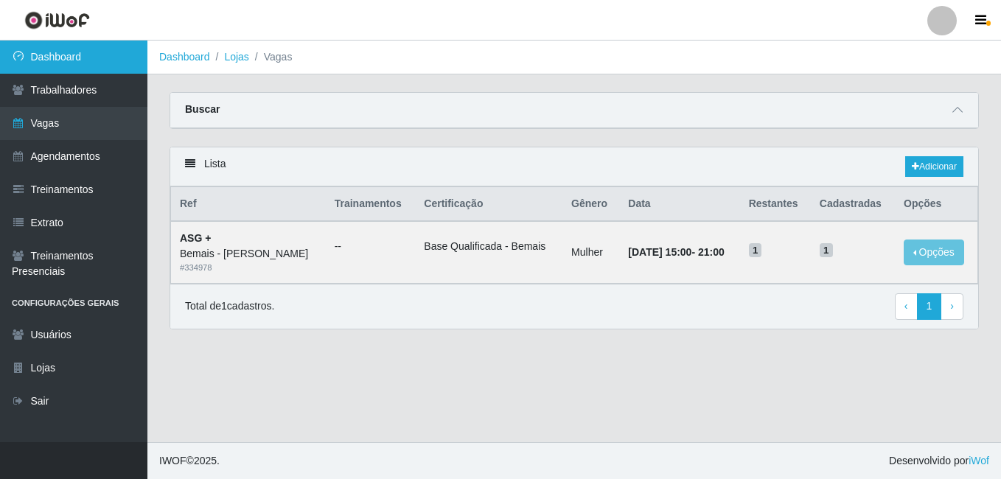
click at [35, 71] on link "Dashboard" at bounding box center [73, 57] width 147 height 33
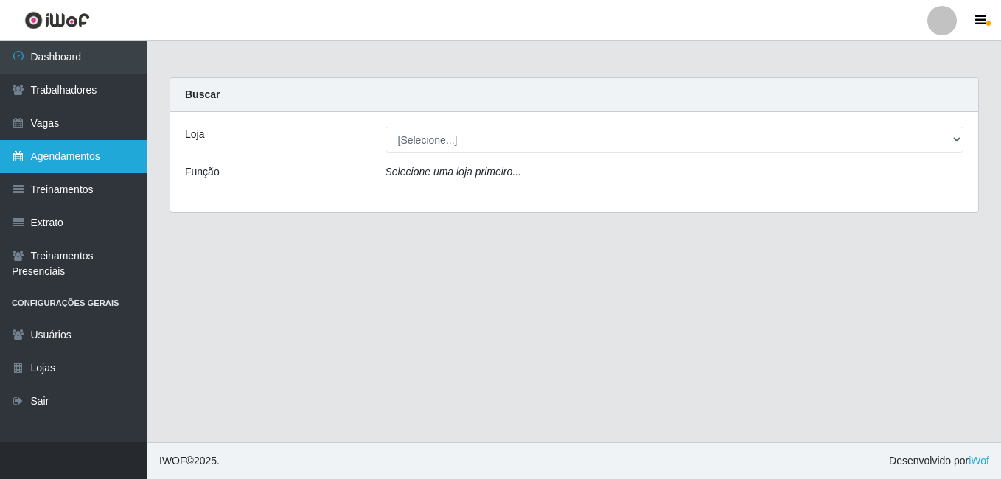
click at [82, 165] on link "Agendamentos" at bounding box center [73, 156] width 147 height 33
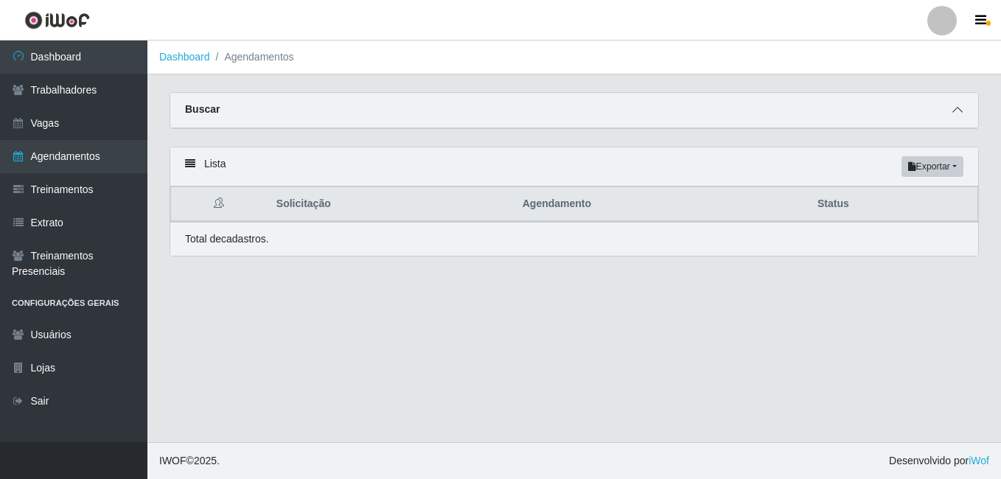
click at [965, 117] on span at bounding box center [957, 110] width 18 height 17
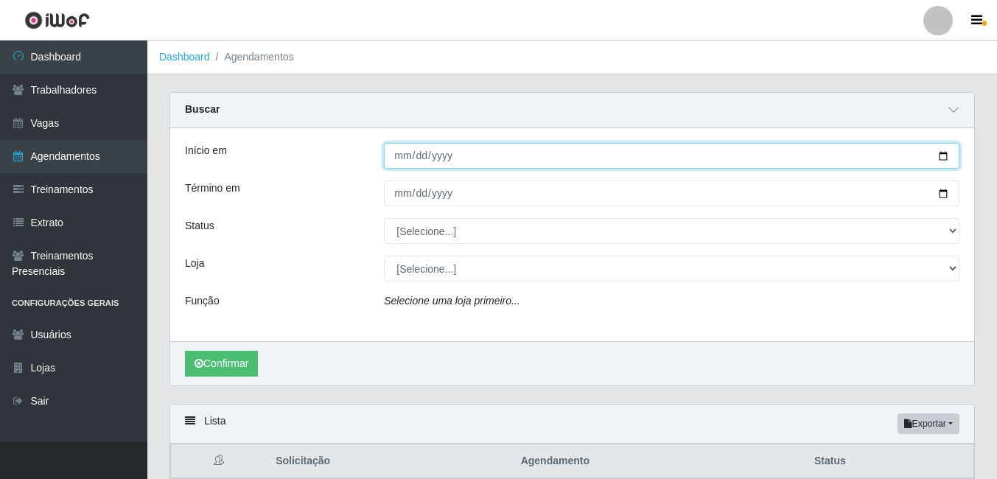
click at [401, 157] on input "Início em" at bounding box center [672, 156] width 576 height 26
click at [948, 159] on input "Início em" at bounding box center [672, 156] width 576 height 26
type input "[DATE]"
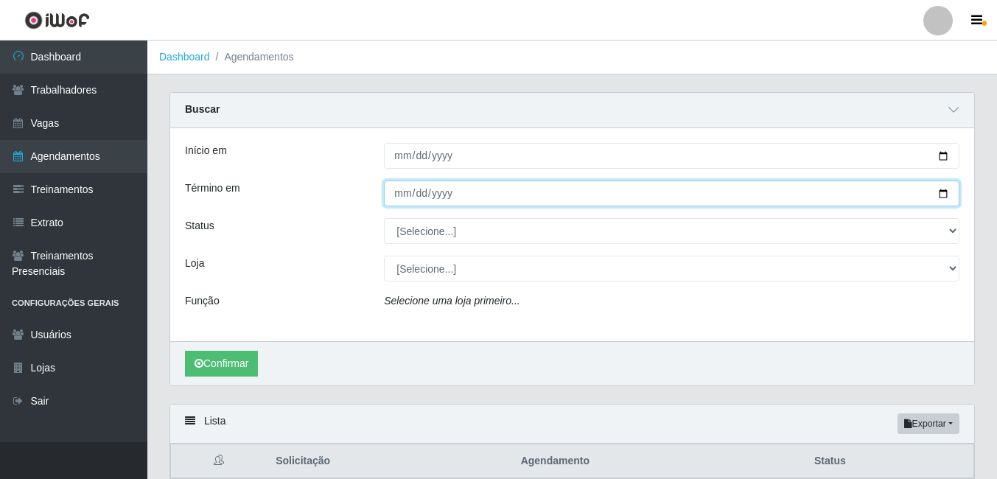
click at [483, 184] on input "Término em" at bounding box center [672, 194] width 576 height 26
click at [939, 196] on input "Término em" at bounding box center [672, 194] width 576 height 26
type input "[DATE]"
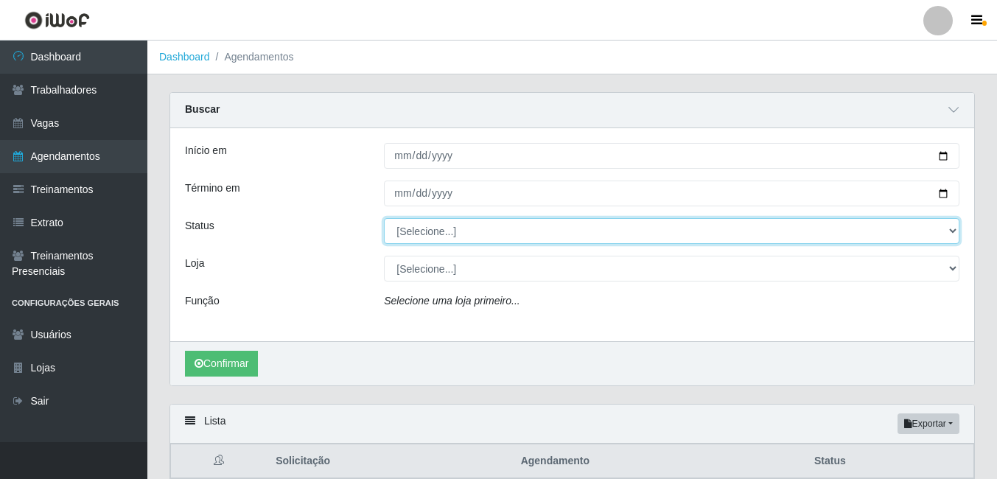
click at [414, 235] on select "[Selecione...] AGENDADO AGUARDANDO LIBERAR EM ANDAMENTO EM REVISÃO FINALIZADO C…" at bounding box center [672, 231] width 576 height 26
select select "AGENDADO"
click at [384, 219] on select "[Selecione...] AGENDADO AGUARDANDO LIBERAR EM ANDAMENTO EM REVISÃO FINALIZADO C…" at bounding box center [672, 231] width 576 height 26
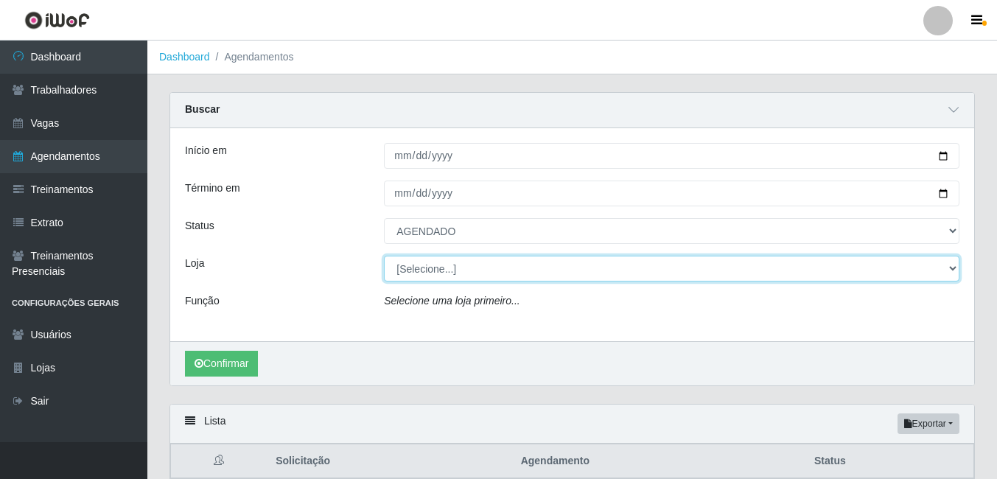
click at [462, 272] on select "[Selecione...] [PERSON_NAME]" at bounding box center [672, 269] width 576 height 26
select select "230"
click at [384, 256] on select "[Selecione...] [PERSON_NAME]" at bounding box center [672, 269] width 576 height 26
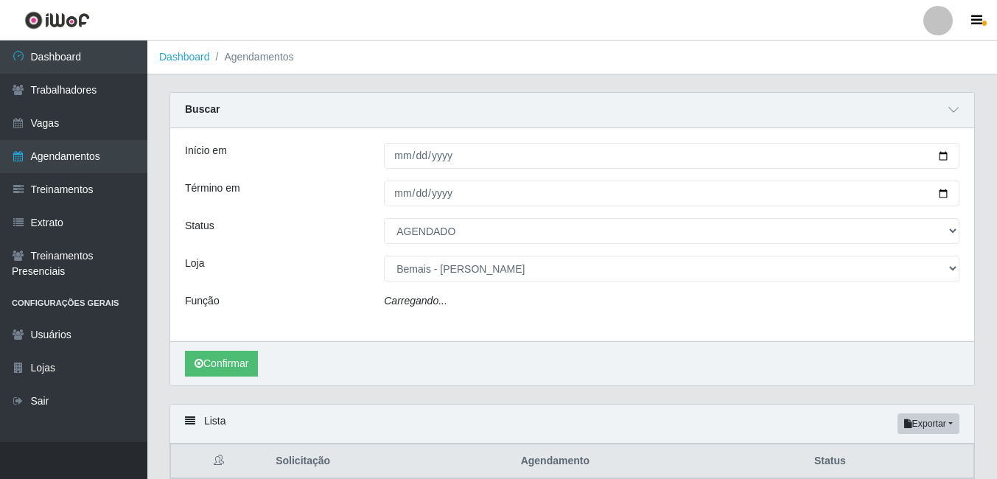
click at [262, 363] on div "Confirmar" at bounding box center [572, 363] width 804 height 44
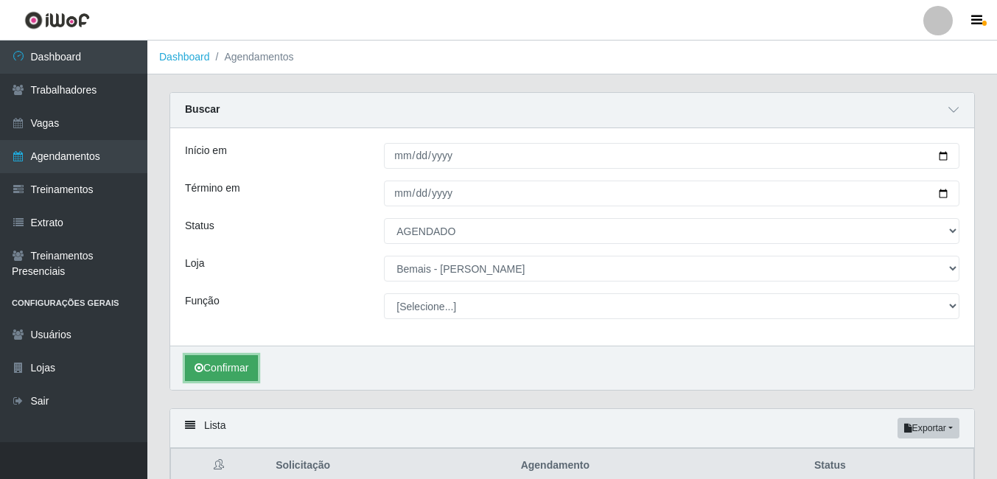
click at [251, 370] on button "Confirmar" at bounding box center [221, 368] width 73 height 26
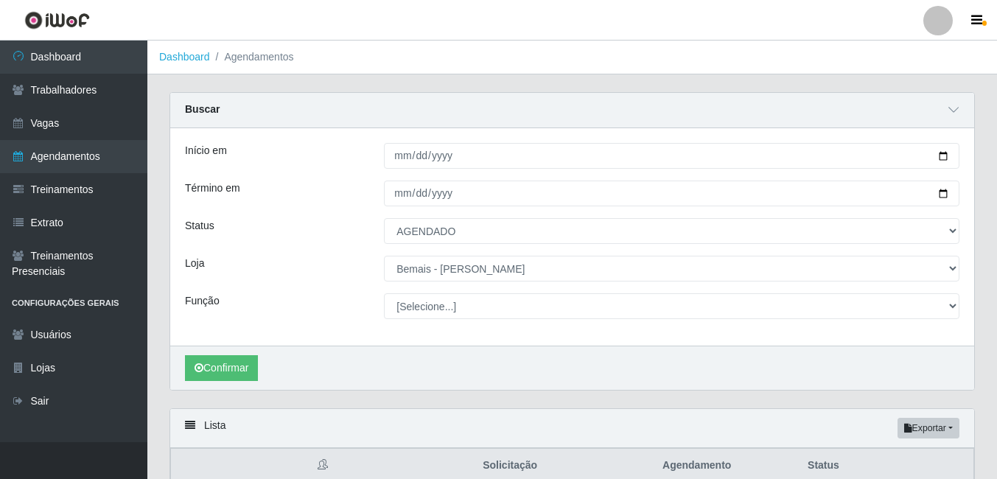
click at [212, 385] on div "Confirmar" at bounding box center [572, 368] width 804 height 44
click at [221, 371] on button "Confirmar" at bounding box center [221, 368] width 73 height 26
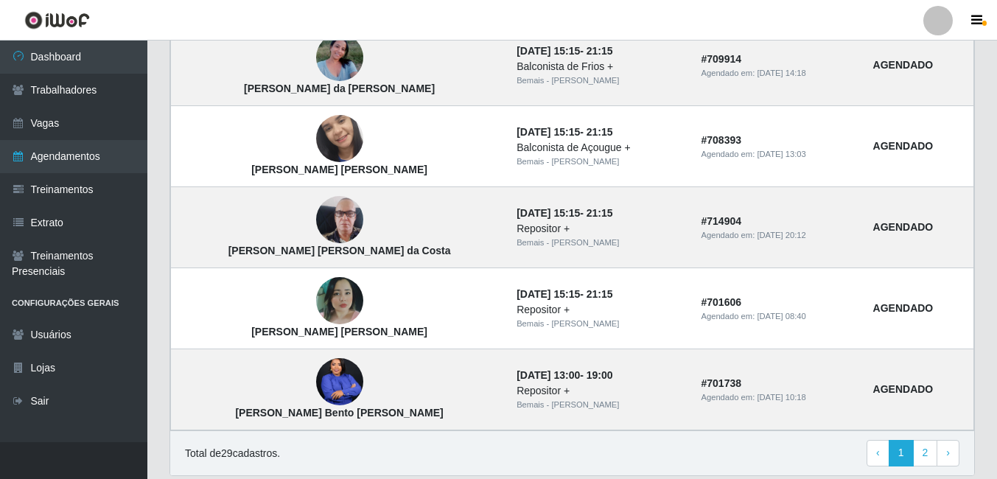
scroll to position [1321, 0]
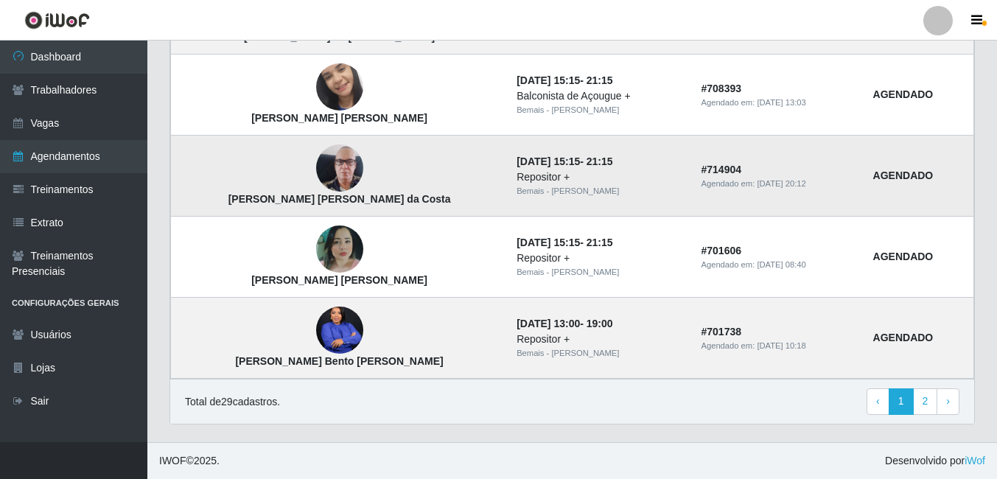
click at [338, 165] on img at bounding box center [339, 168] width 47 height 84
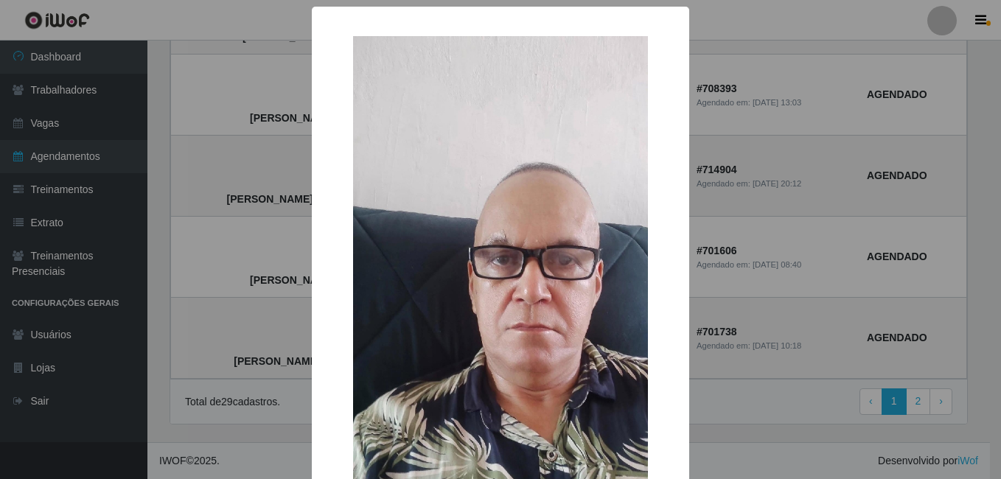
click at [312, 225] on div "× [PERSON_NAME] [PERSON_NAME] da Costa OK Cancel" at bounding box center [500, 335] width 377 height 656
click at [276, 276] on div "× [PERSON_NAME] [PERSON_NAME] da Costa OK Cancel" at bounding box center [500, 239] width 1001 height 479
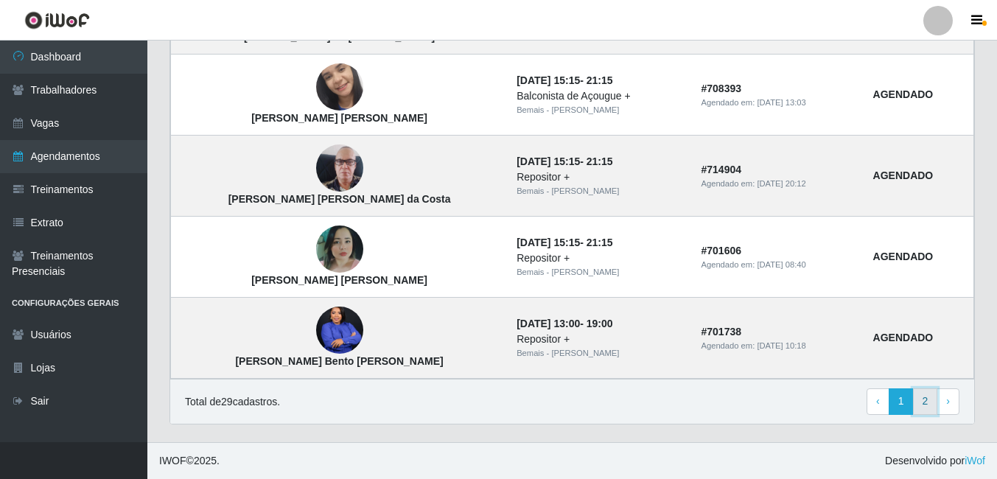
click at [926, 406] on link "2" at bounding box center [925, 401] width 25 height 27
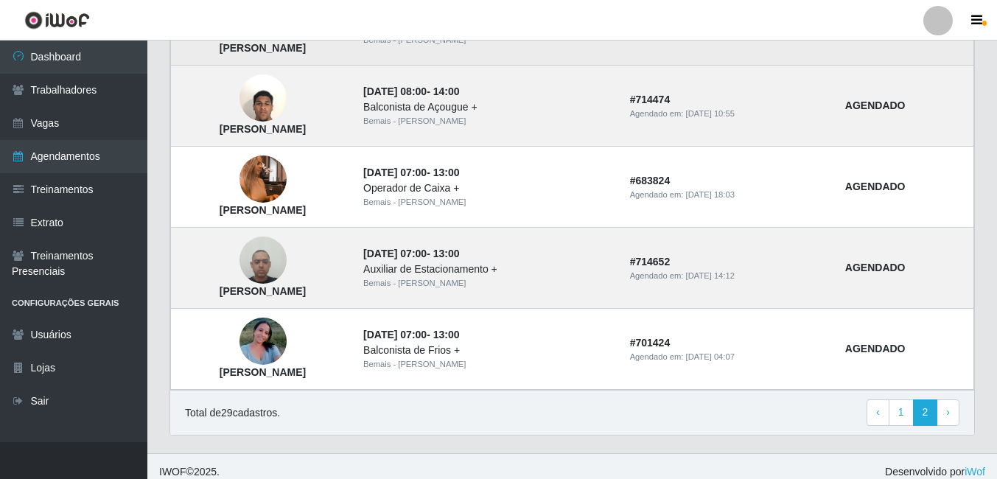
scroll to position [979, 0]
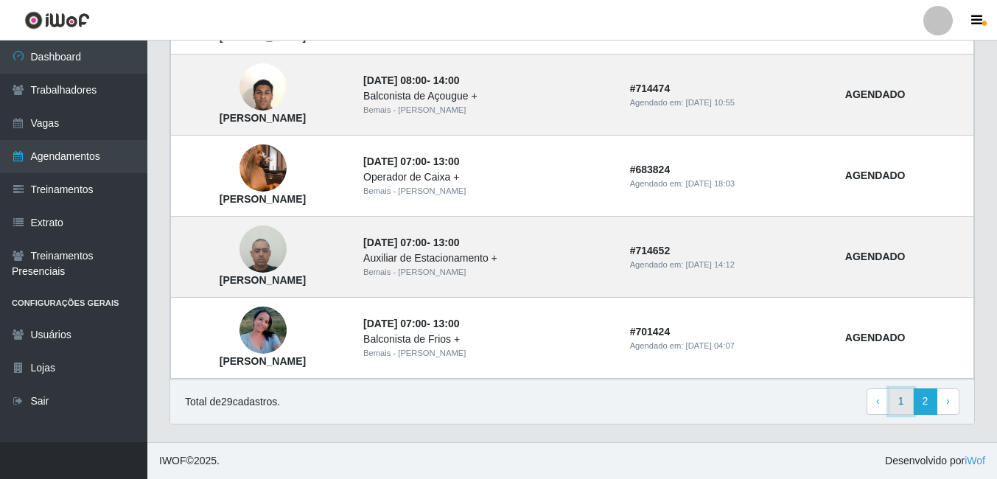
click at [911, 408] on link "1" at bounding box center [901, 401] width 25 height 27
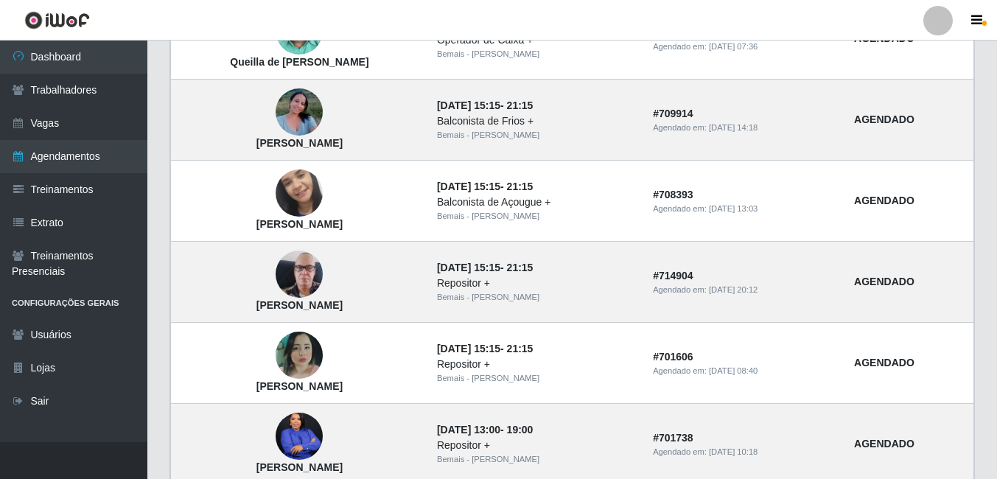
scroll to position [1060, 0]
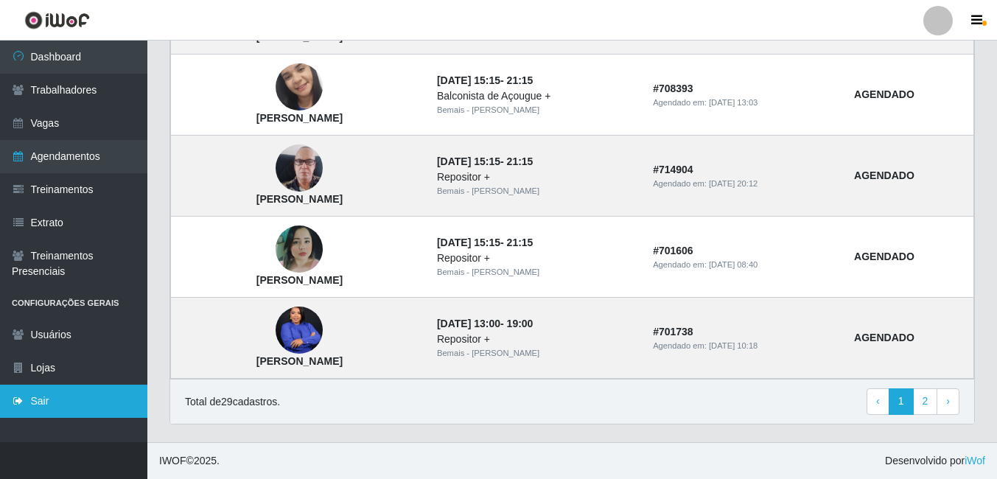
click at [77, 394] on link "Sair" at bounding box center [73, 401] width 147 height 33
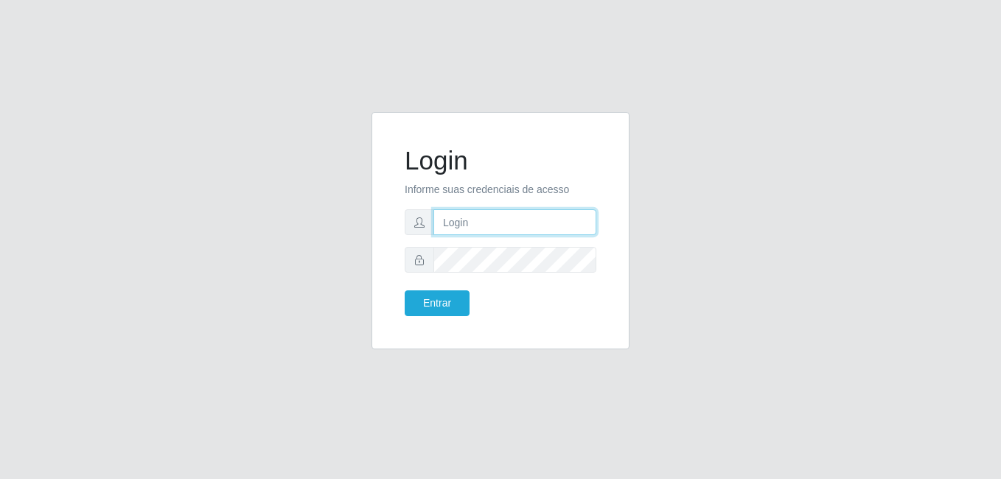
type input "andressa@bemais"
